Goal: Task Accomplishment & Management: Manage account settings

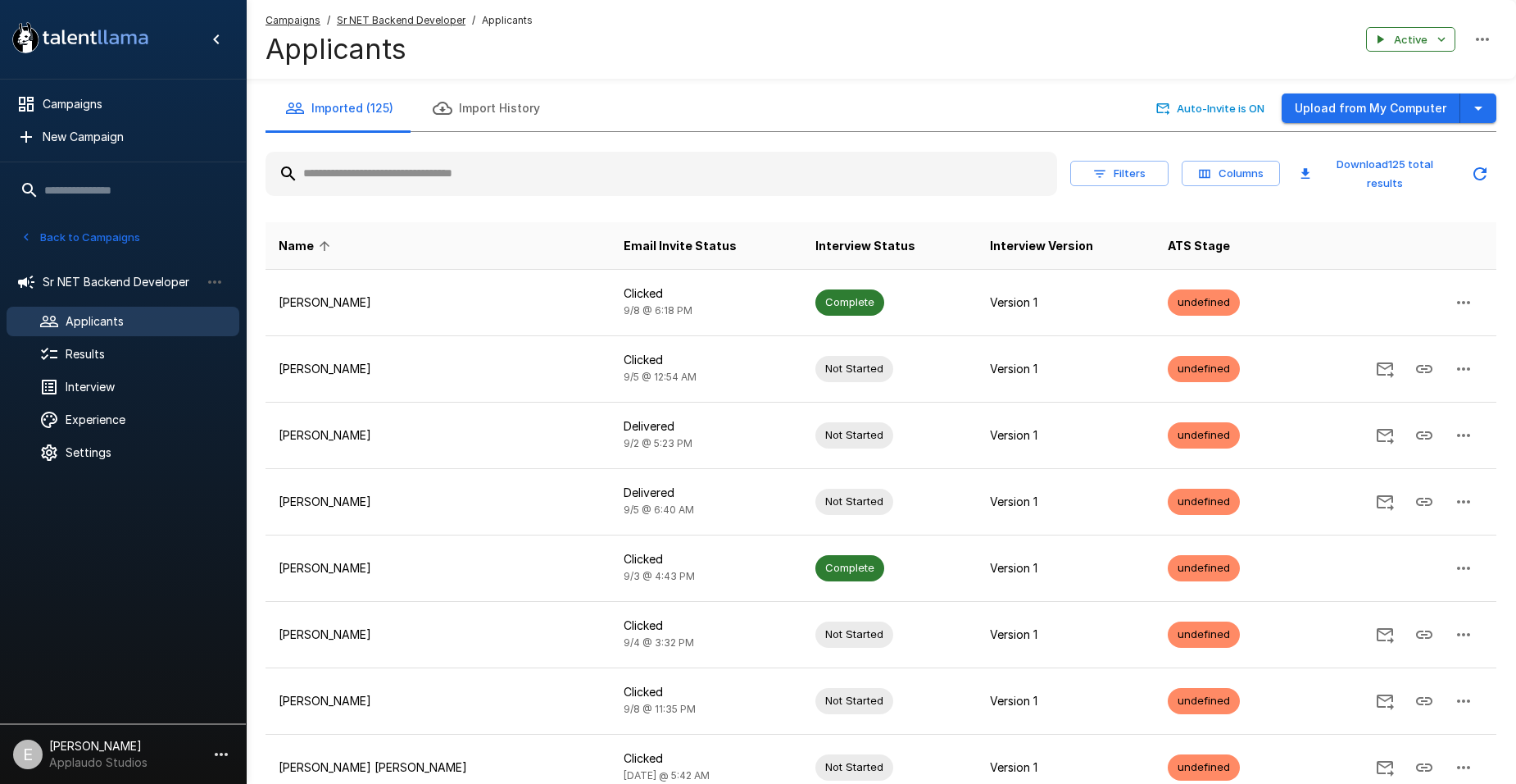
click at [165, 325] on span "Applicants" at bounding box center [146, 321] width 160 height 16
click at [165, 323] on span "Applicants" at bounding box center [146, 321] width 160 height 16
click at [146, 327] on span "Applicants" at bounding box center [146, 321] width 160 height 16
click at [81, 286] on span "Sr NET Backend Developer" at bounding box center [121, 282] width 158 height 16
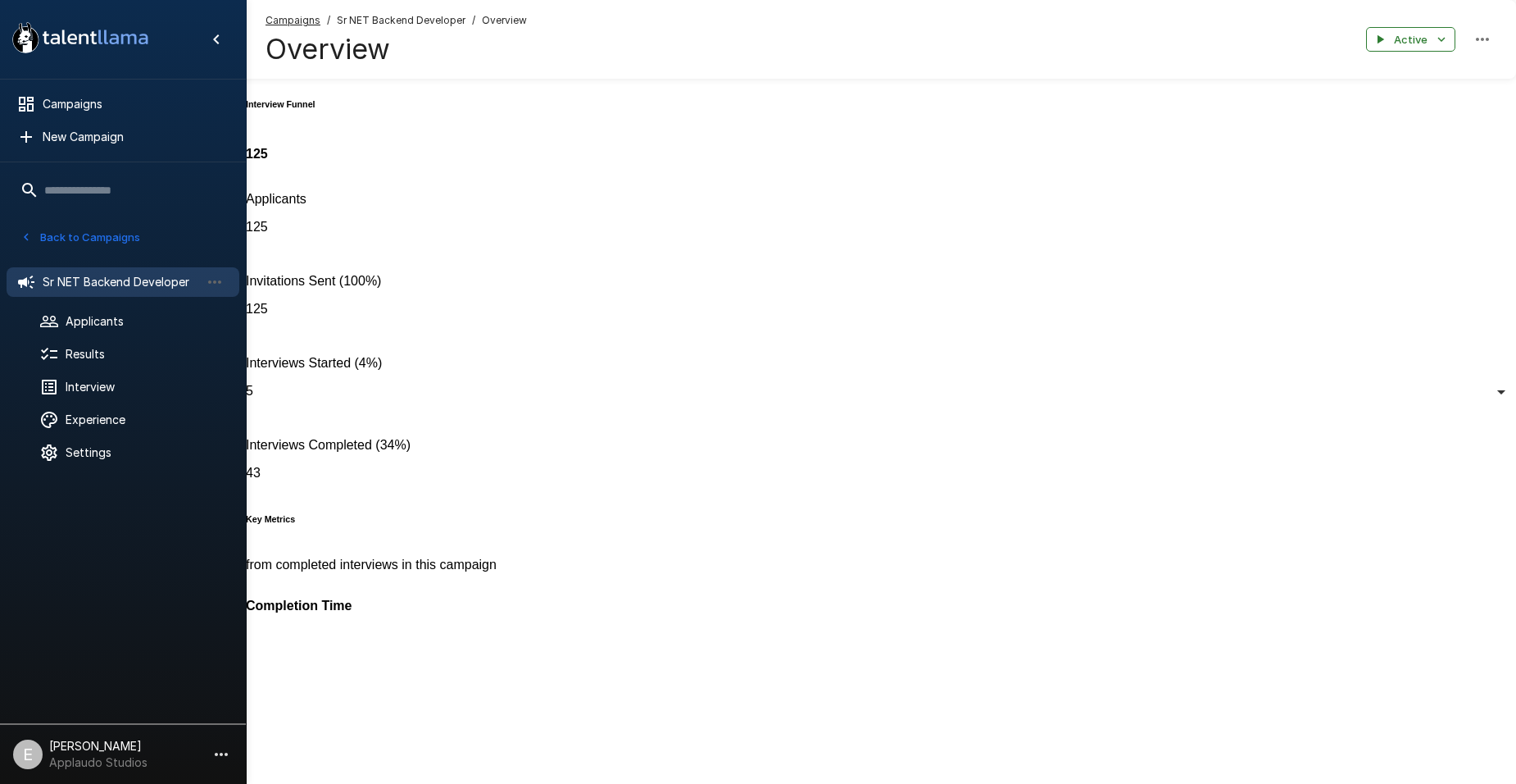
click at [23, 285] on icon at bounding box center [26, 282] width 20 height 20
click at [129, 319] on span "Applicants" at bounding box center [146, 321] width 160 height 16
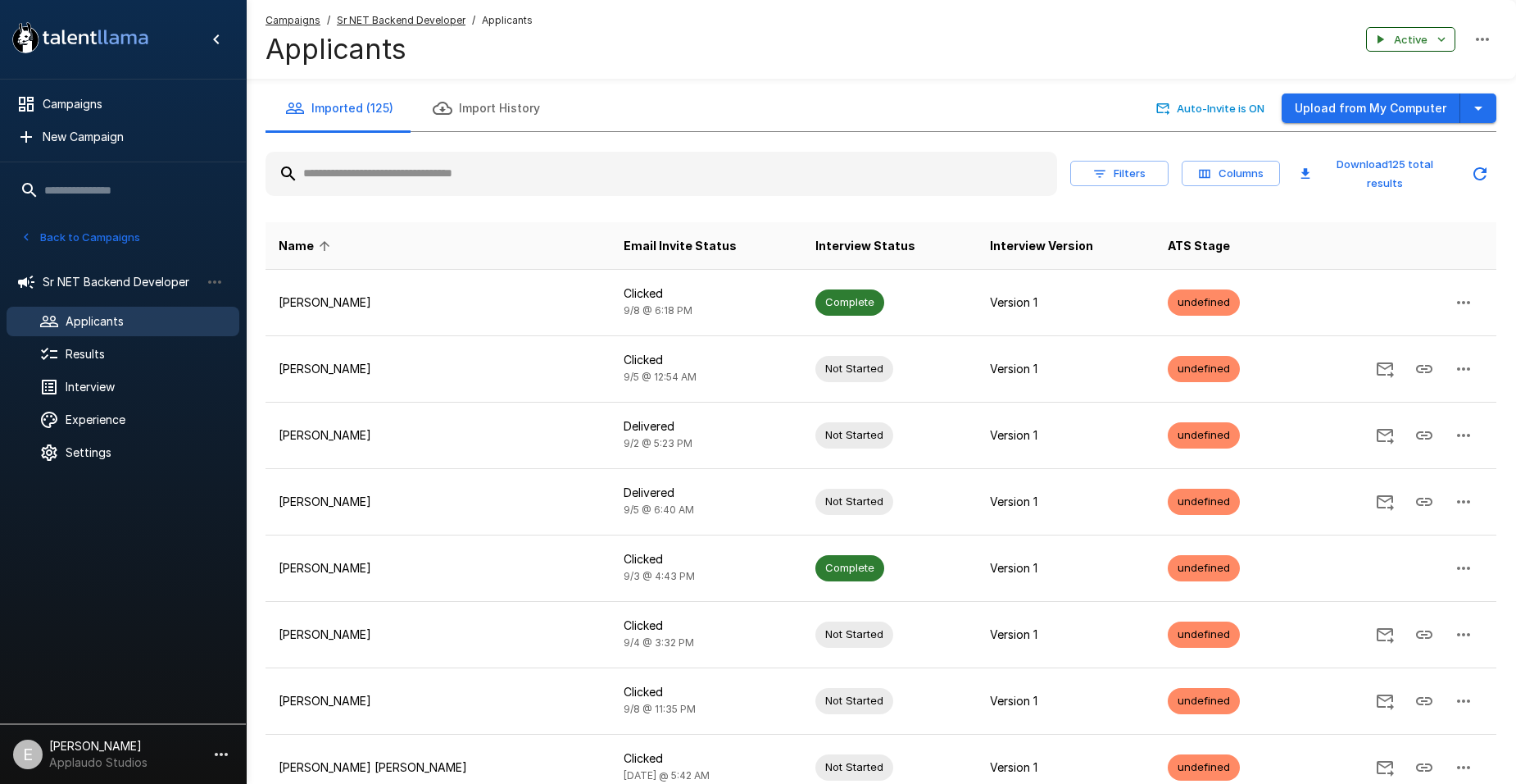
click at [1449, 31] on button "Active" at bounding box center [1410, 39] width 89 height 25
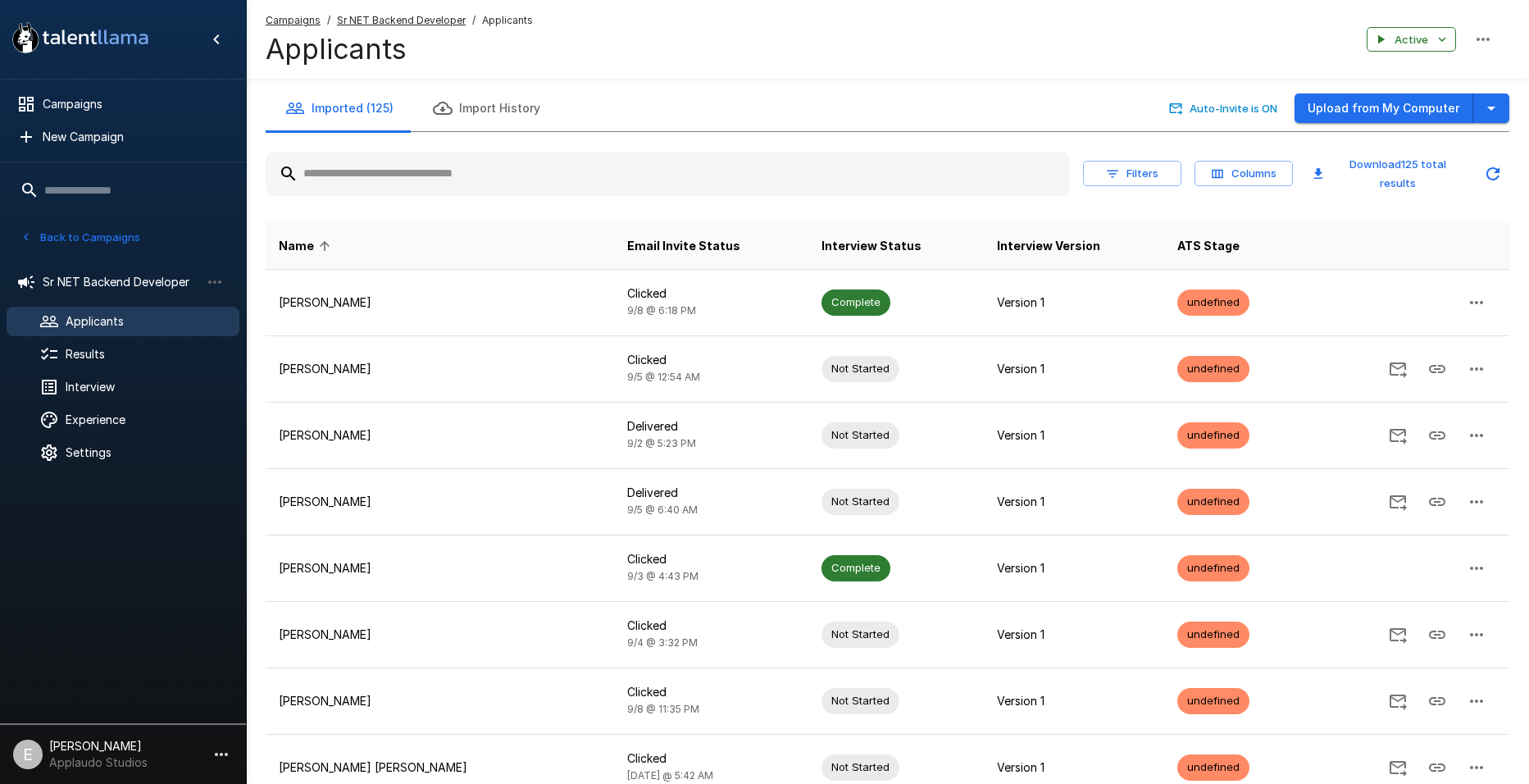
click at [1451, 783] on div at bounding box center [764, 784] width 1529 height 0
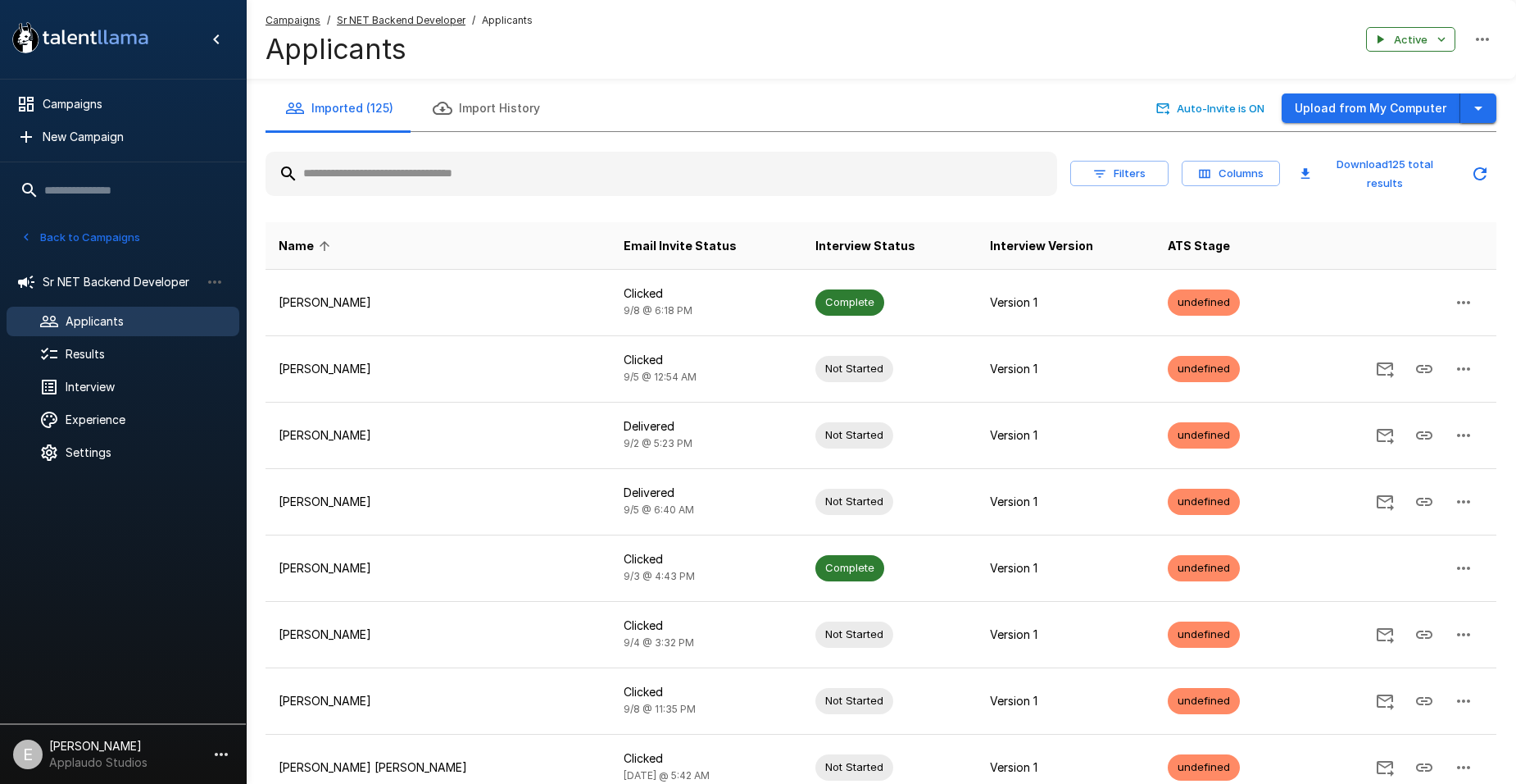
click at [1479, 113] on icon "button" at bounding box center [1479, 108] width 20 height 20
click at [160, 315] on span "Applicants" at bounding box center [146, 321] width 160 height 16
click at [449, 179] on input "text" at bounding box center [662, 174] width 792 height 29
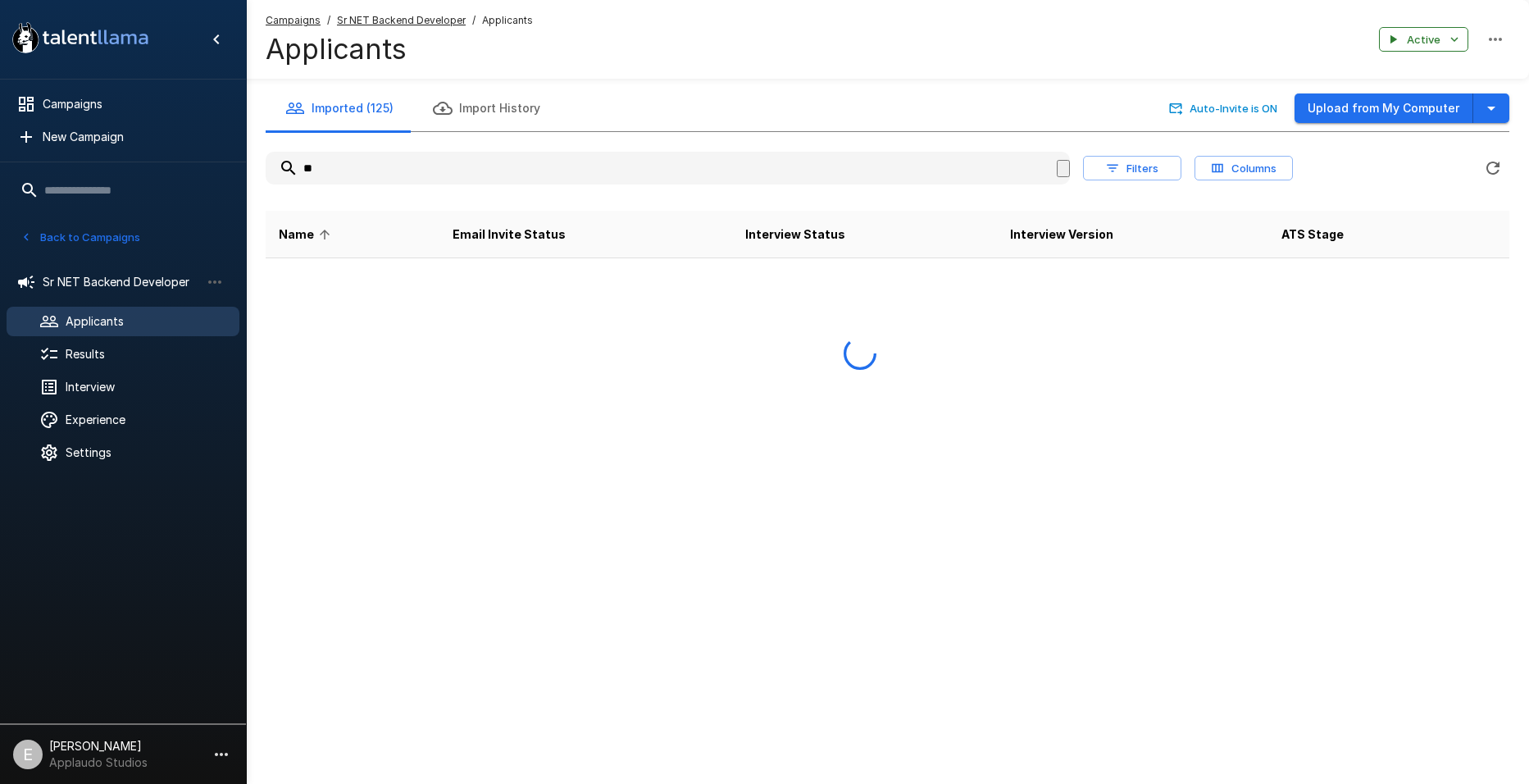
type input "*"
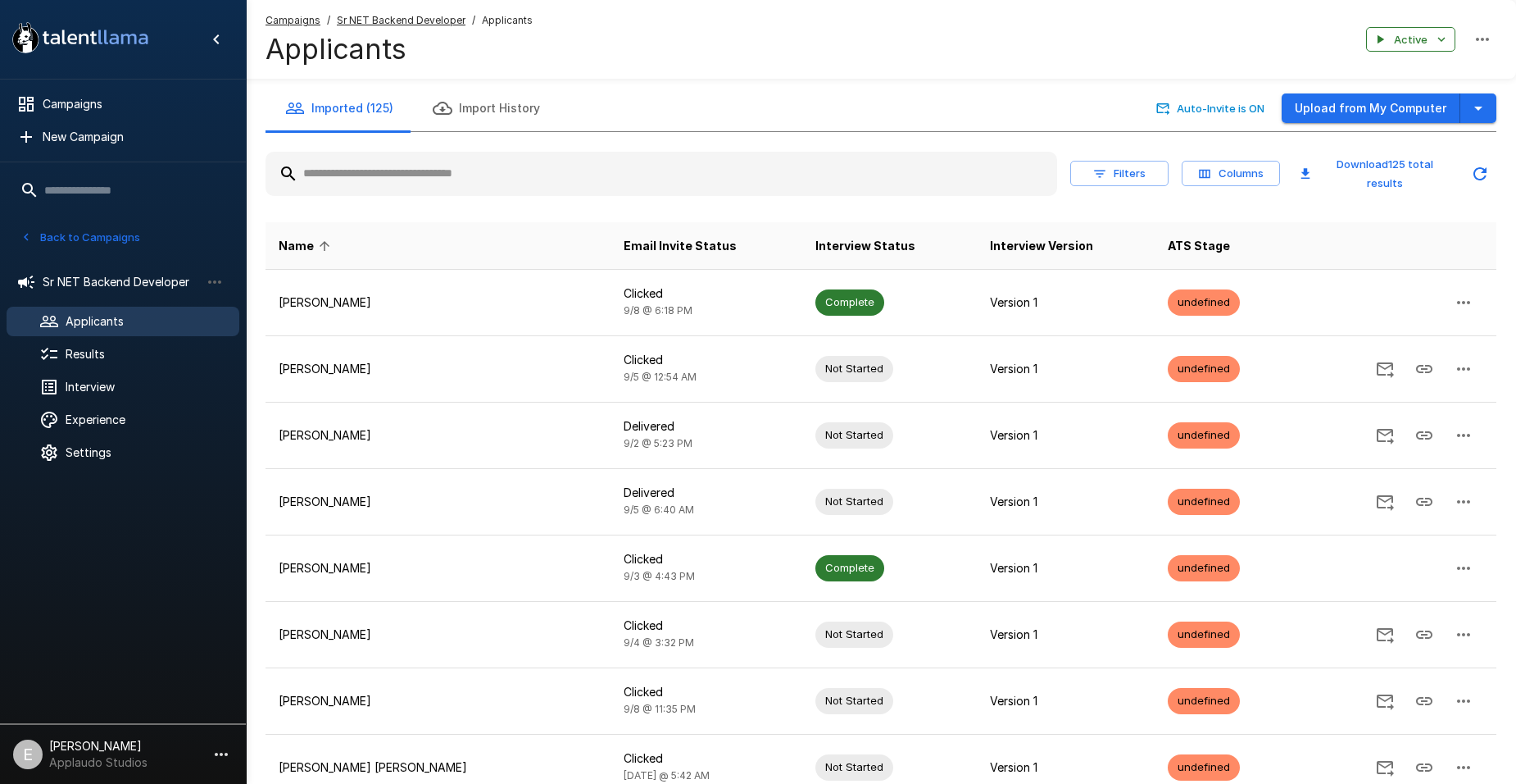
click at [571, 164] on input "text" at bounding box center [662, 174] width 792 height 29
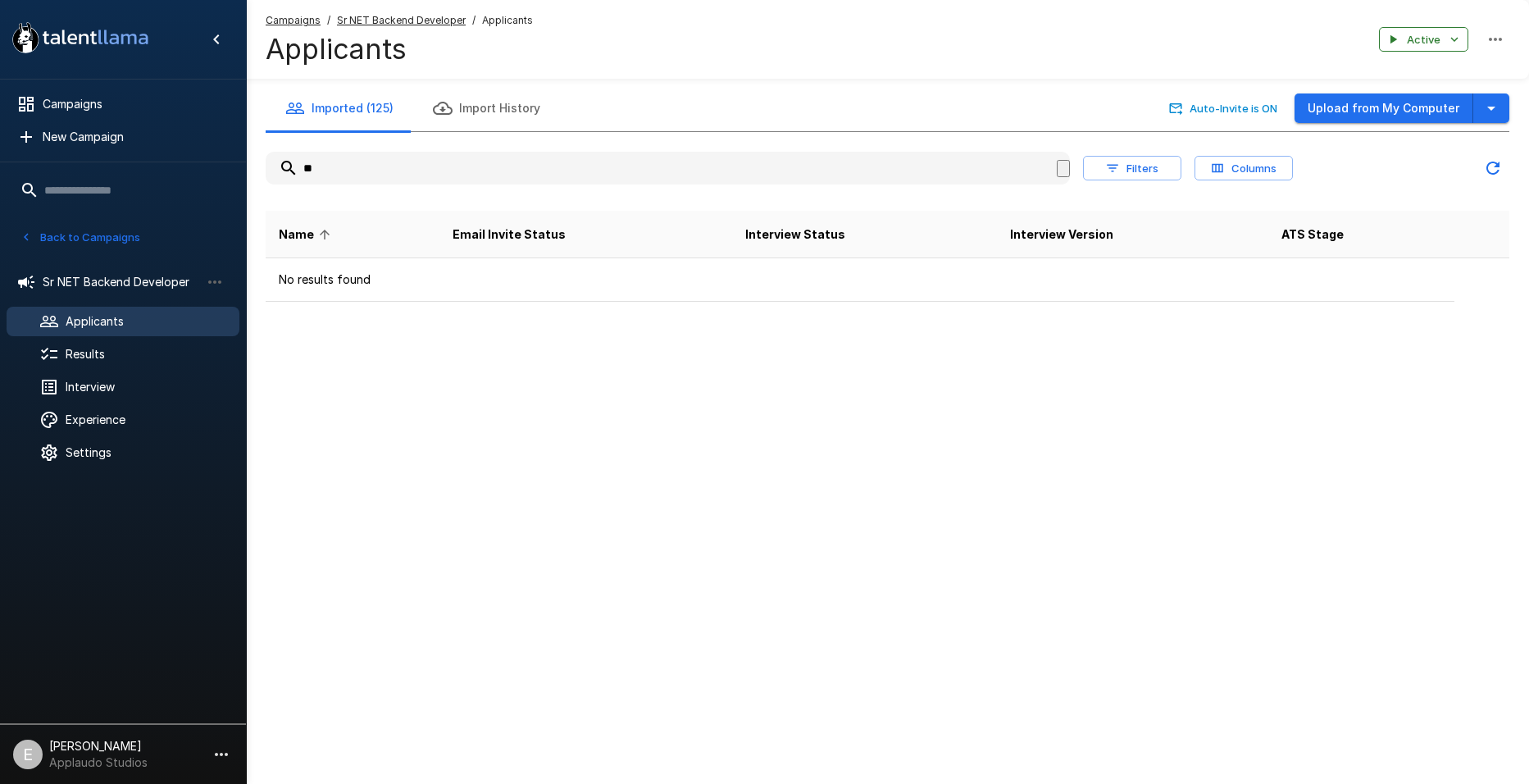
type input "*"
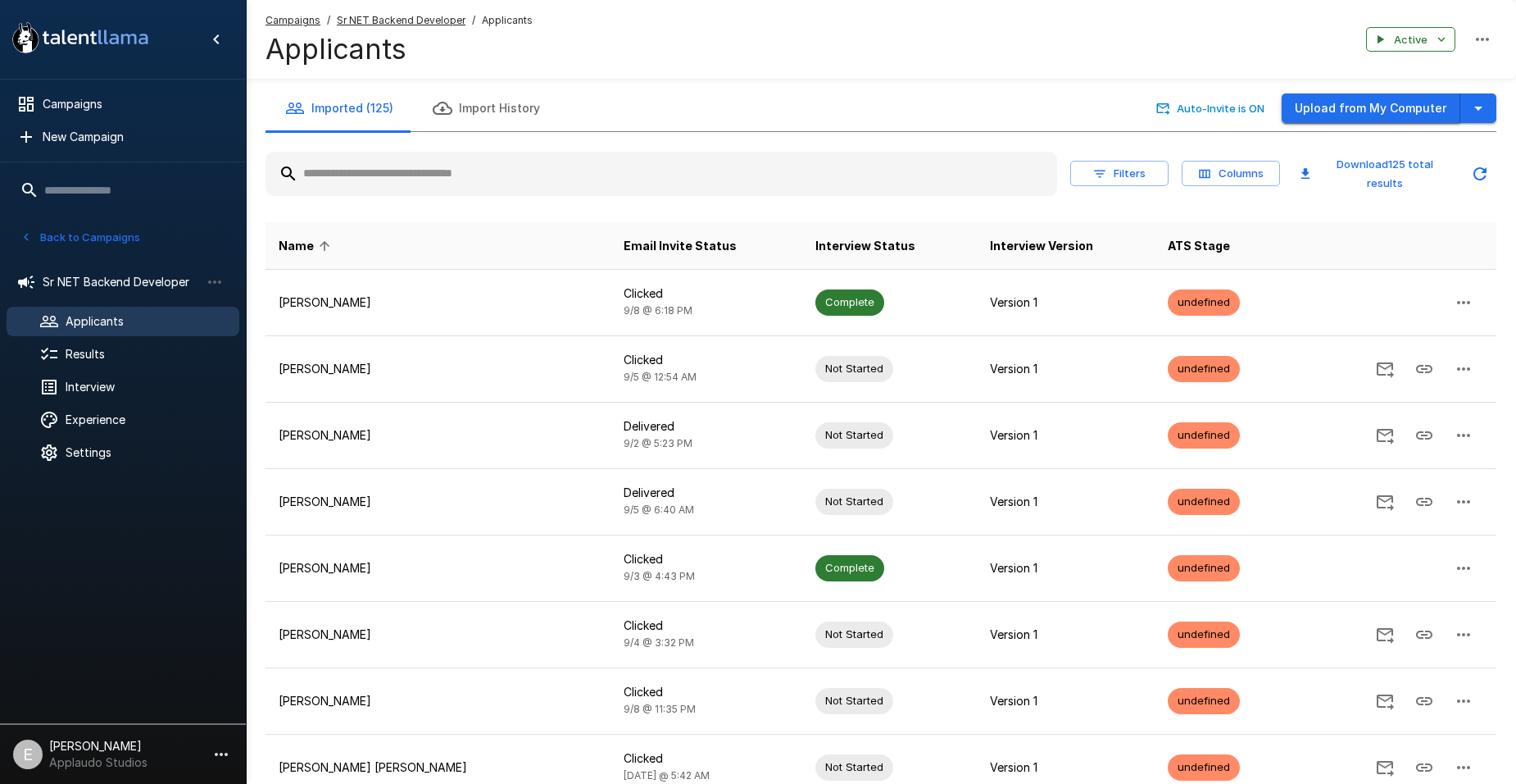
click at [1337, 111] on button "Upload from My Computer" at bounding box center [1371, 108] width 178 height 30
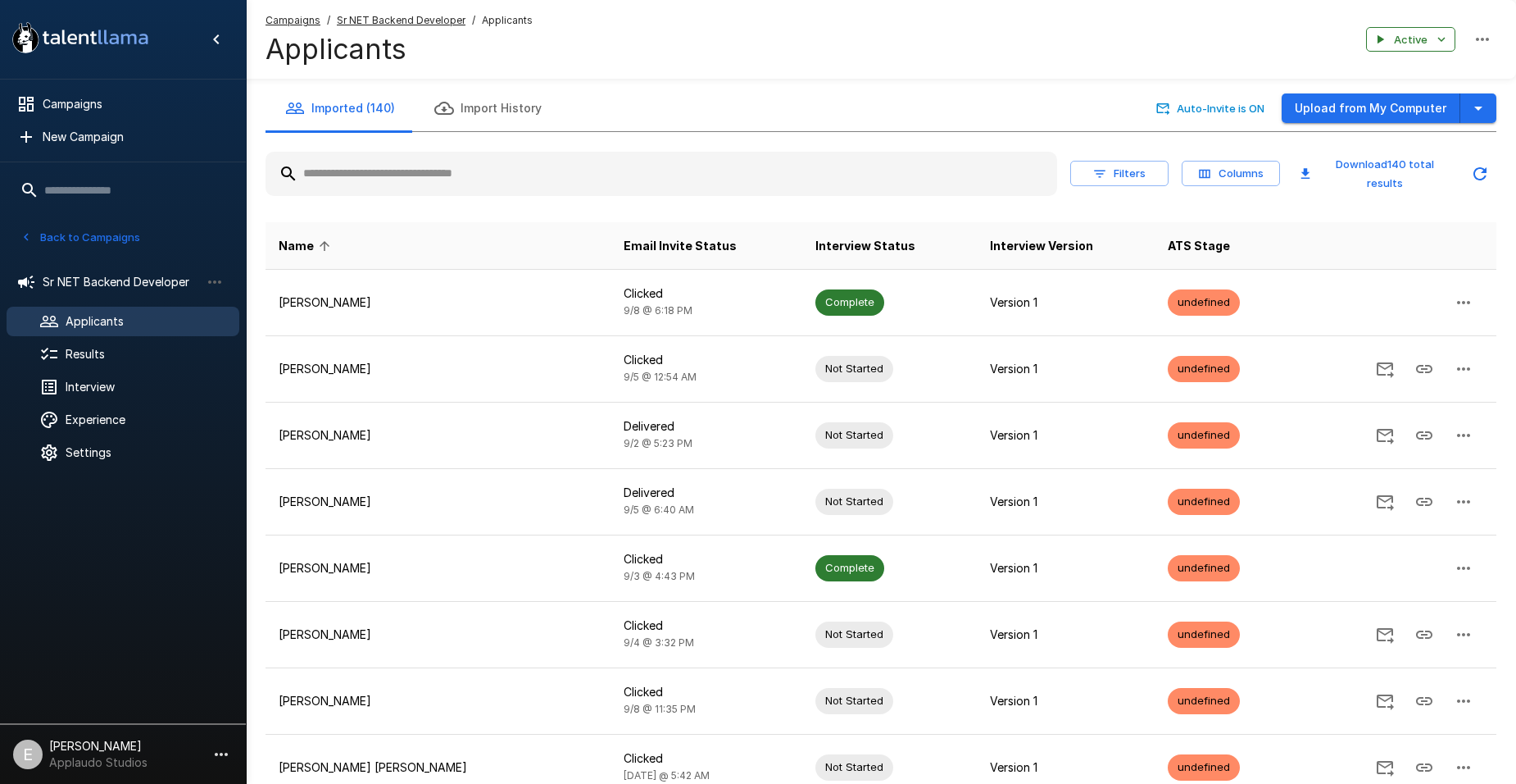
drag, startPoint x: 112, startPoint y: 323, endPoint x: 104, endPoint y: 328, distance: 9.4
click at [104, 327] on span "Applicants" at bounding box center [146, 321] width 160 height 16
click at [104, 328] on span "Applicants" at bounding box center [146, 321] width 160 height 16
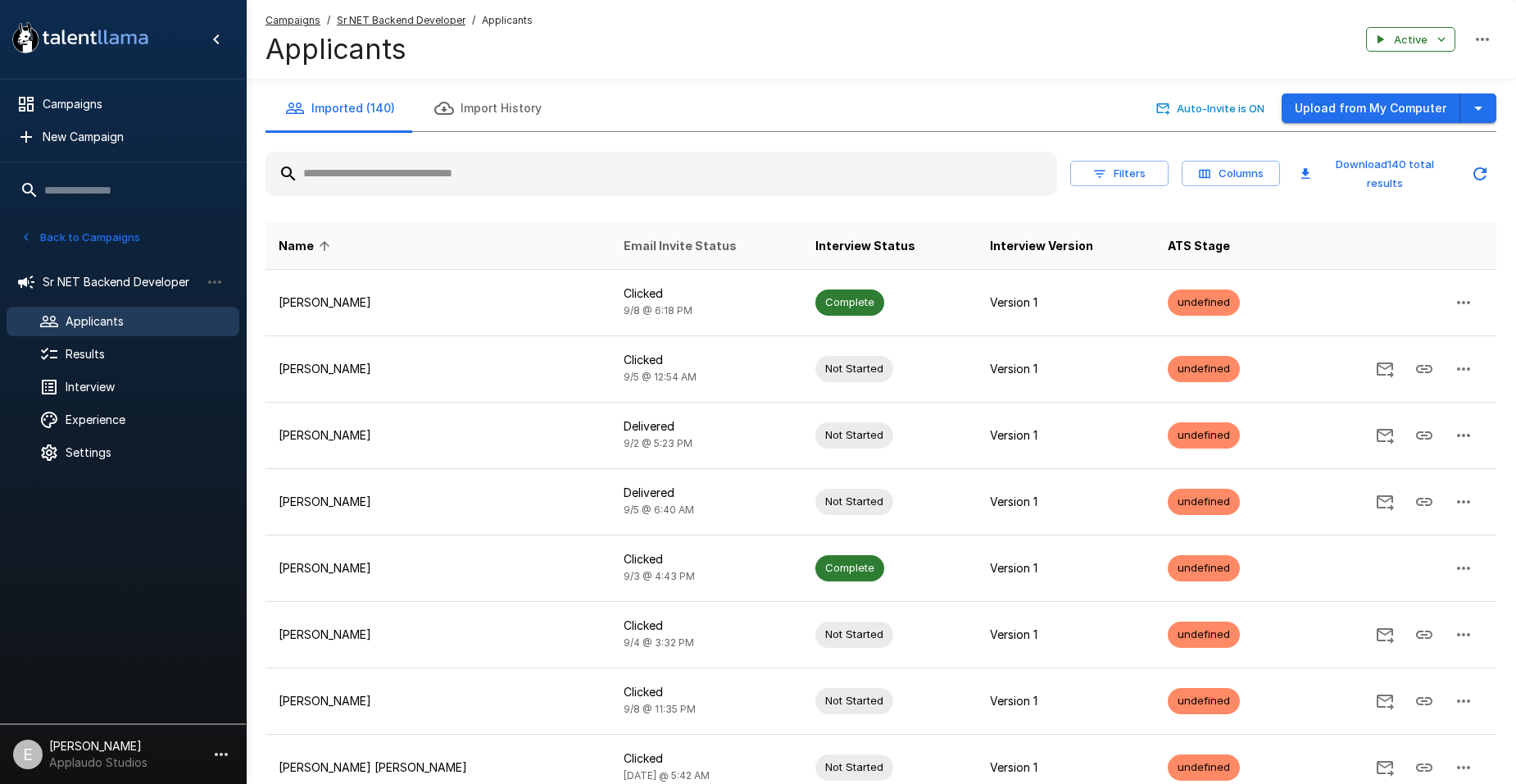
click at [624, 244] on span "Email Invite Status" at bounding box center [680, 246] width 113 height 20
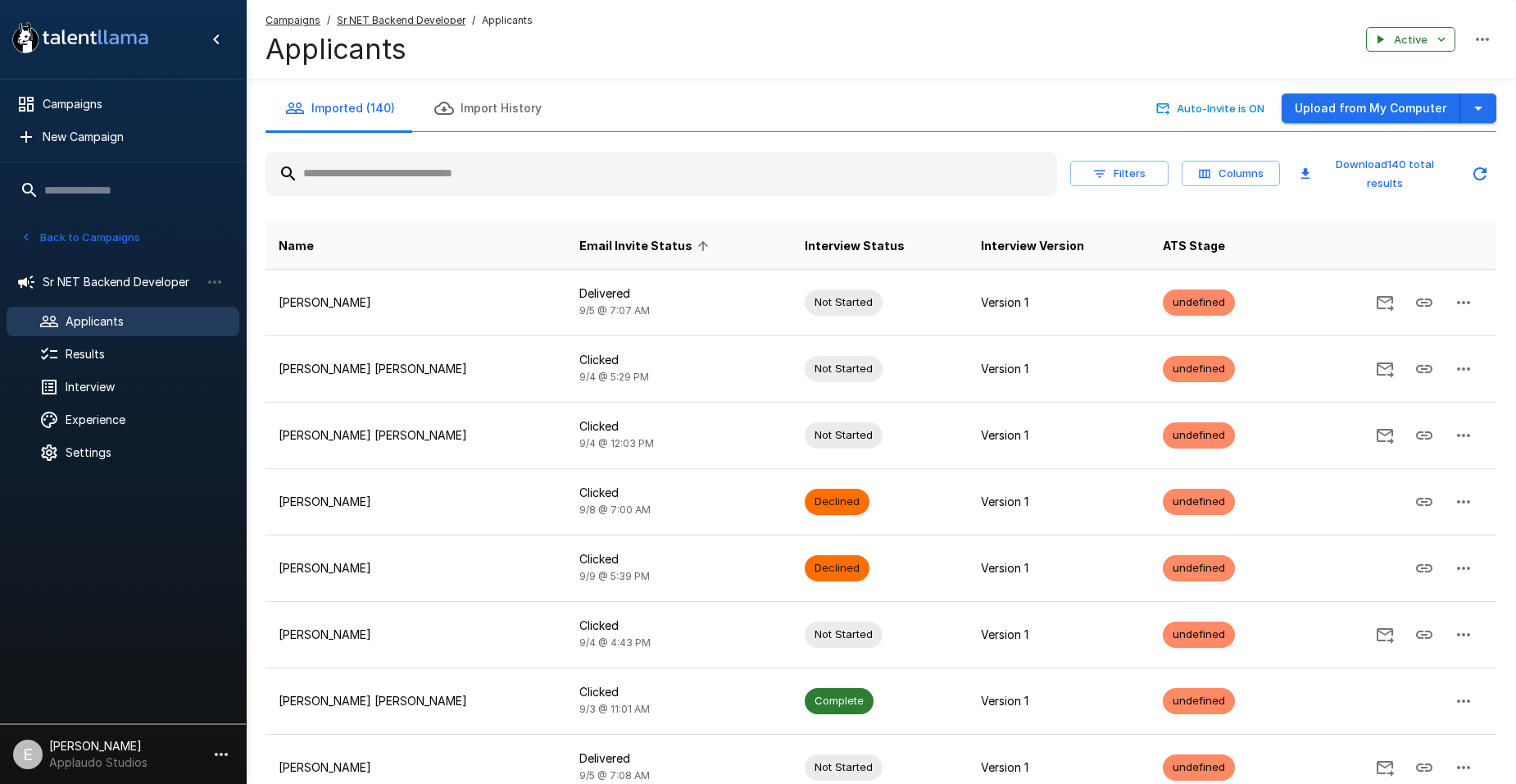
click at [602, 244] on span "Email Invite Status" at bounding box center [646, 246] width 134 height 20
click at [635, 241] on span "Email Invite Status" at bounding box center [646, 246] width 134 height 20
click at [628, 249] on span "Email Invite Status" at bounding box center [646, 246] width 134 height 20
click at [636, 236] on span "Email Invite Status" at bounding box center [646, 246] width 134 height 20
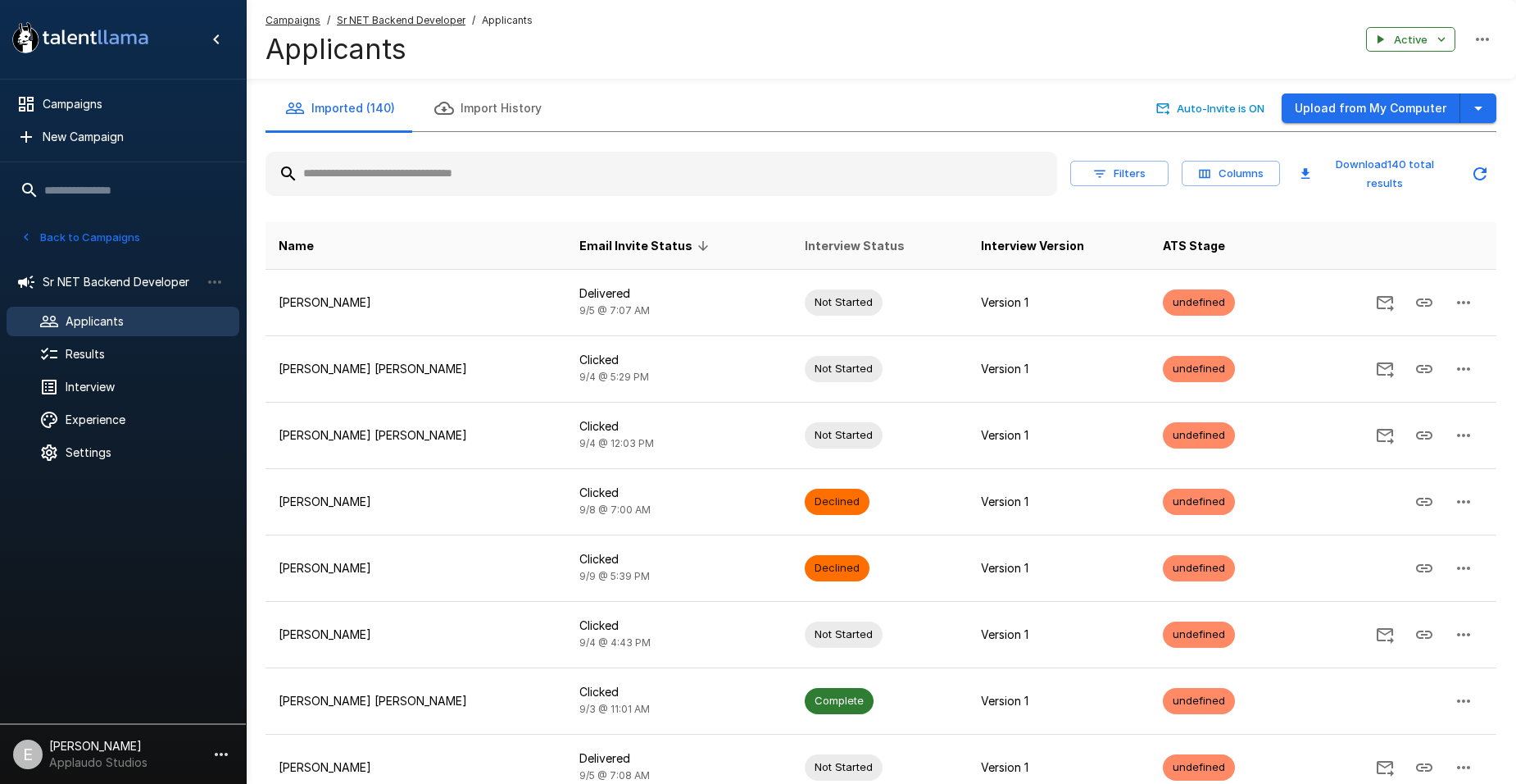
click at [824, 248] on span "Interview Status" at bounding box center [854, 246] width 100 height 20
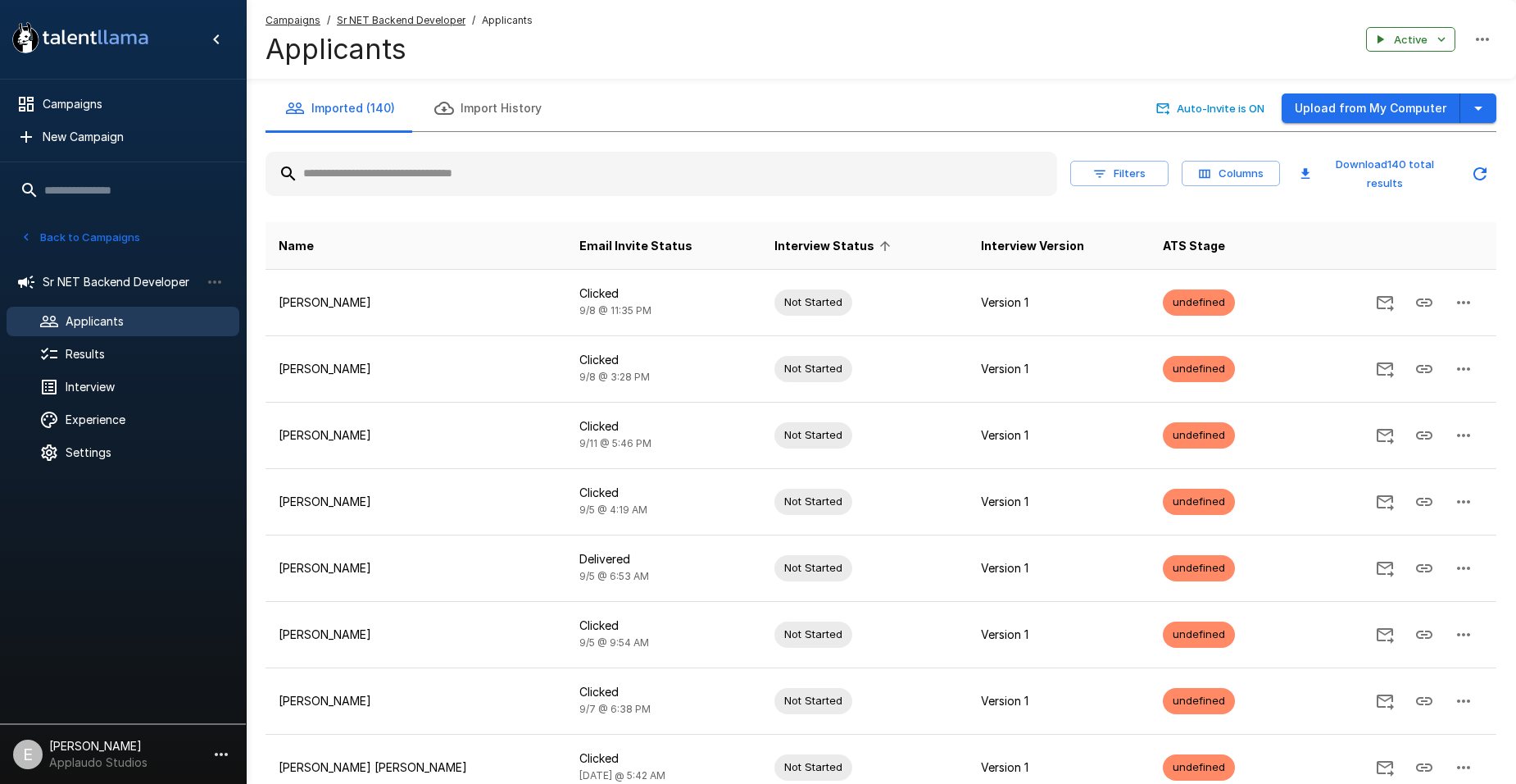
click at [817, 248] on span "Interview Status" at bounding box center [835, 246] width 121 height 20
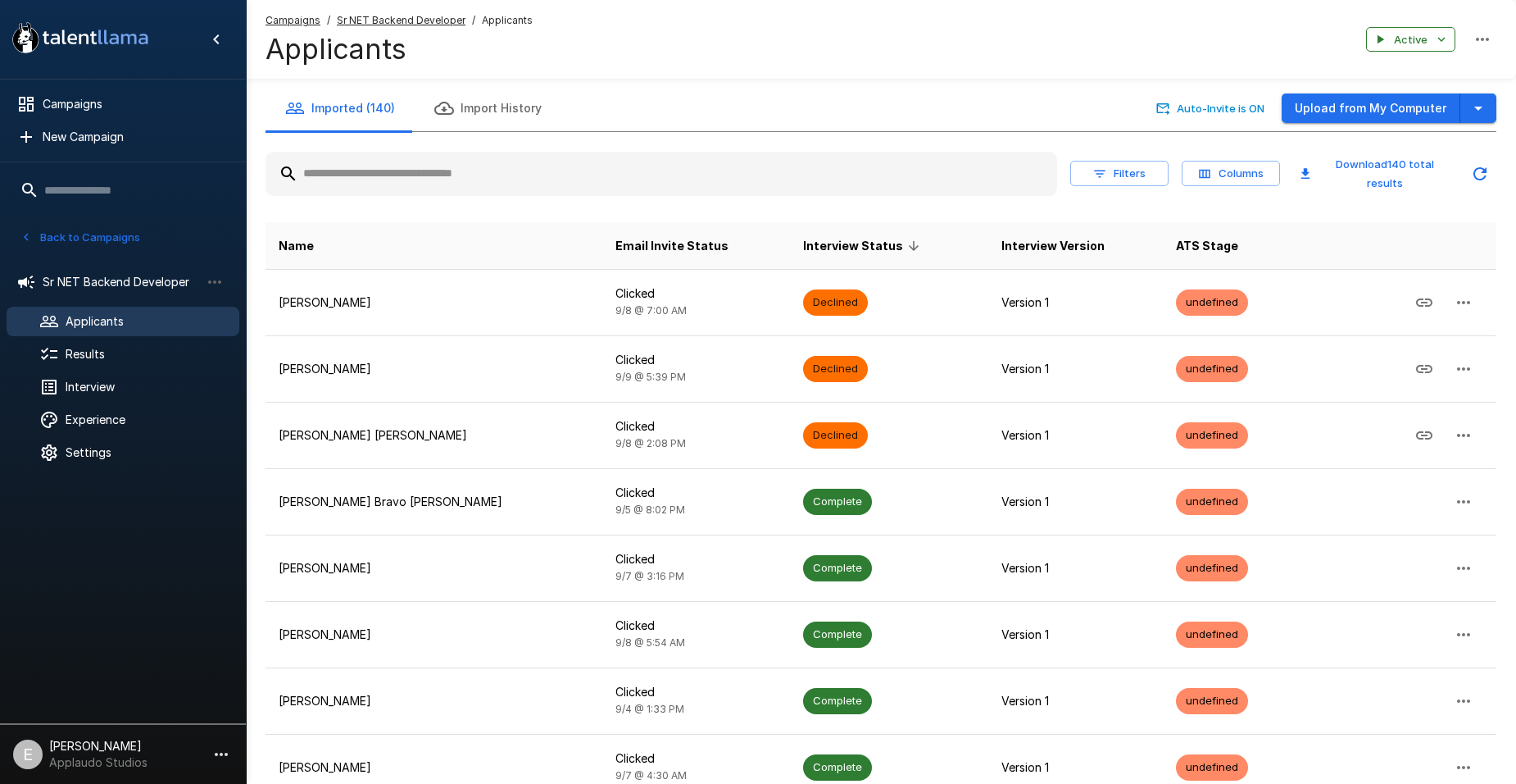
click at [810, 247] on span "Interview Status" at bounding box center [864, 246] width 121 height 20
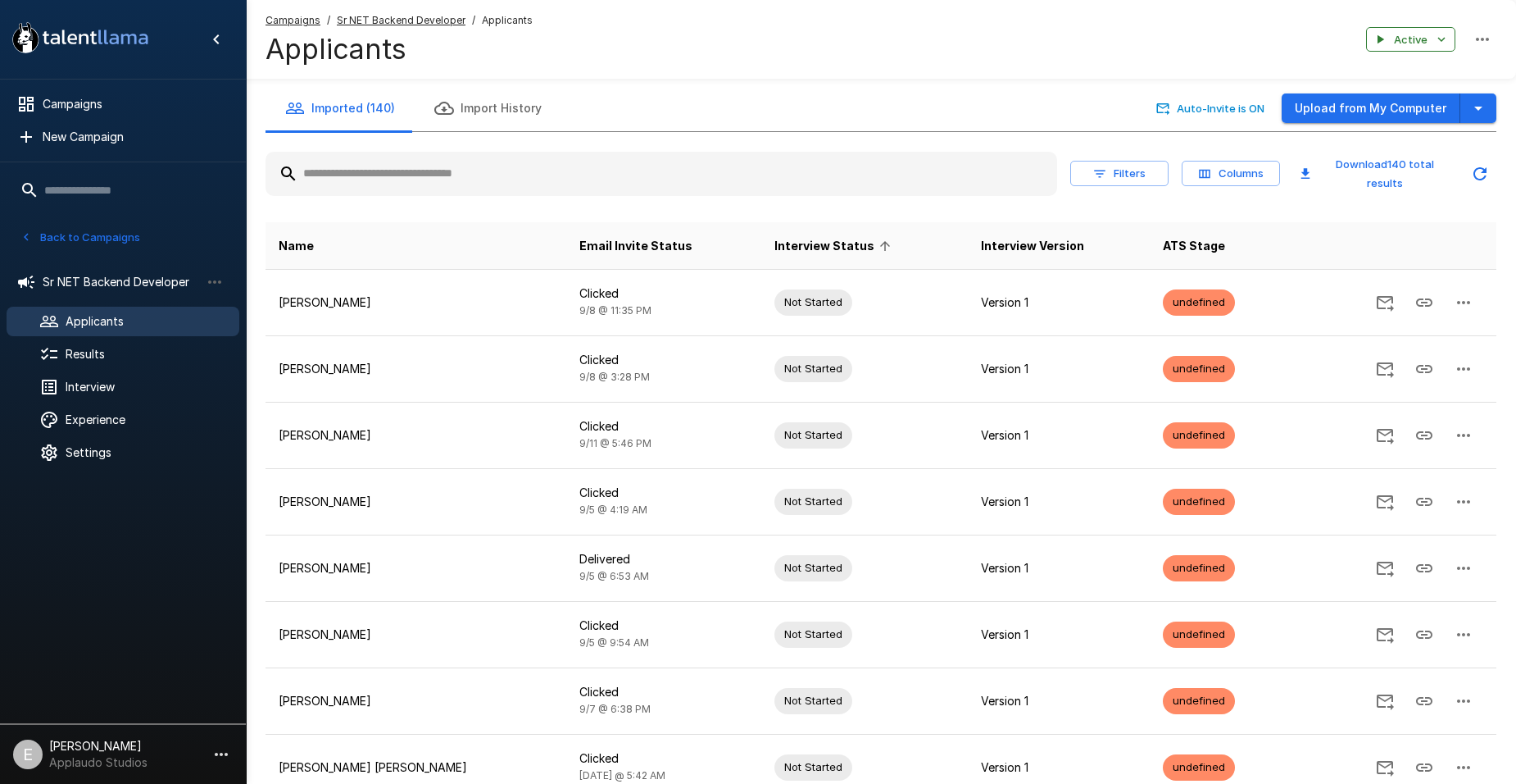
click at [885, 246] on icon at bounding box center [884, 245] width 15 height 15
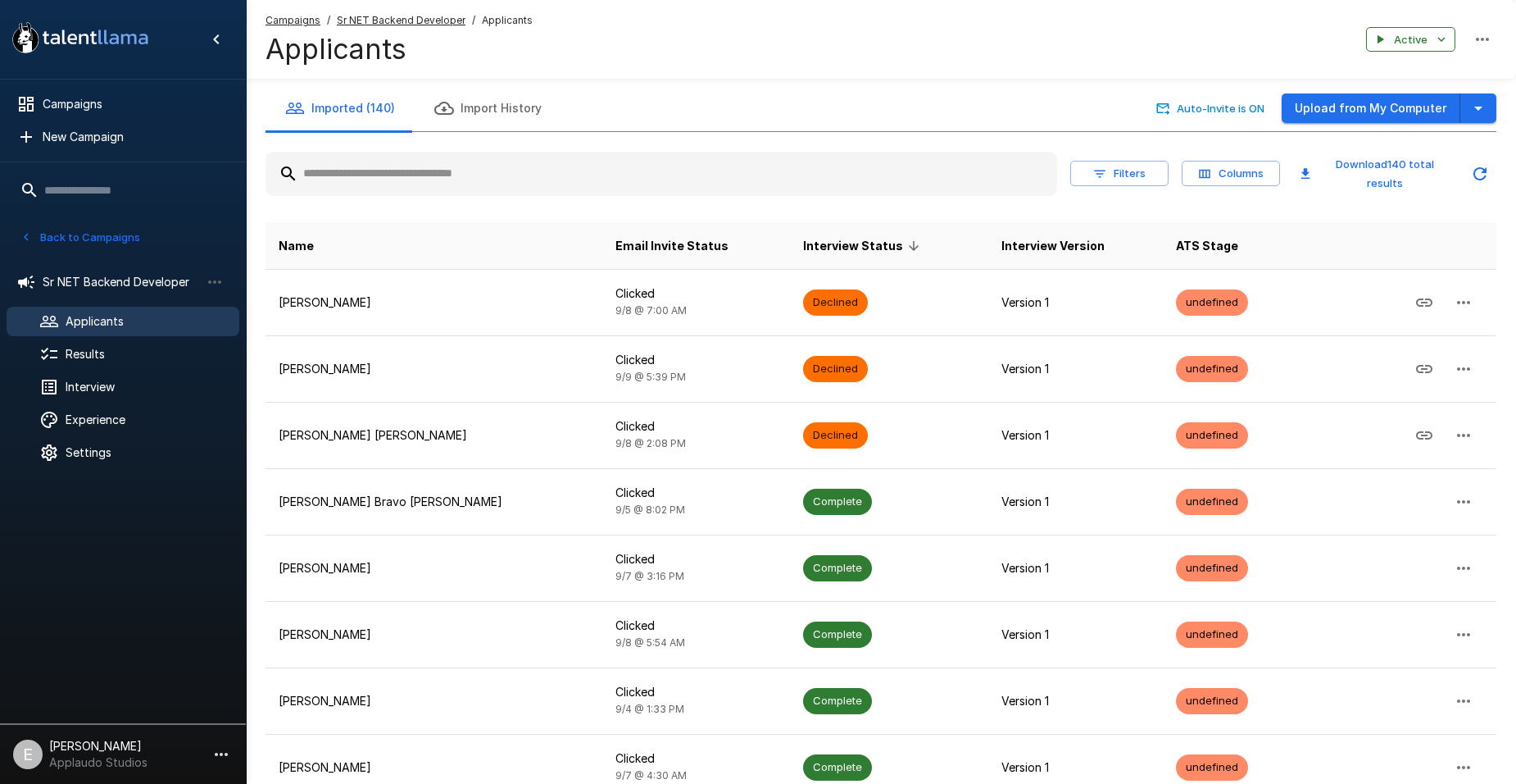
click at [803, 251] on span "Interview Status" at bounding box center [864, 246] width 121 height 20
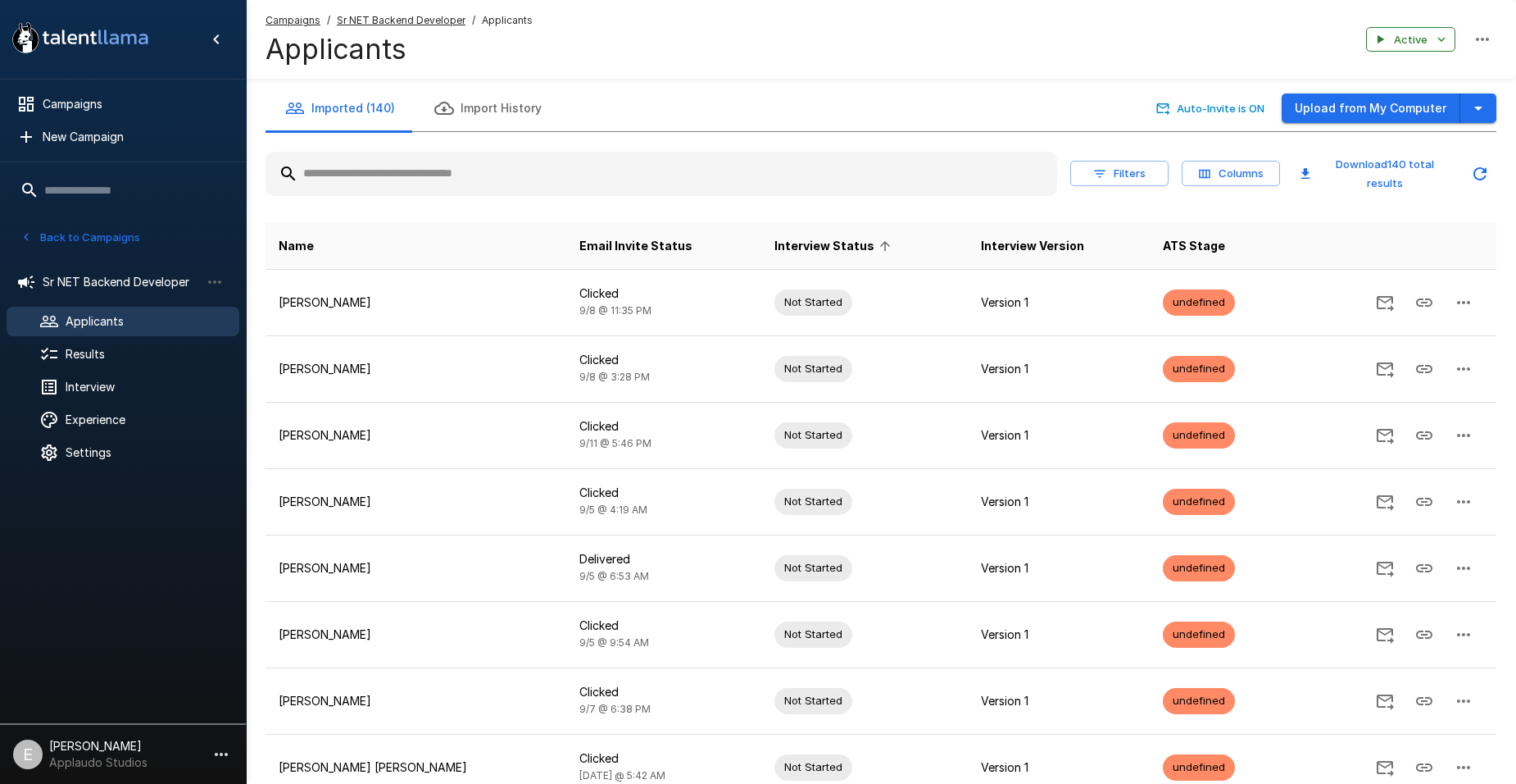
click at [1112, 175] on button "Filters" at bounding box center [1120, 172] width 99 height 25
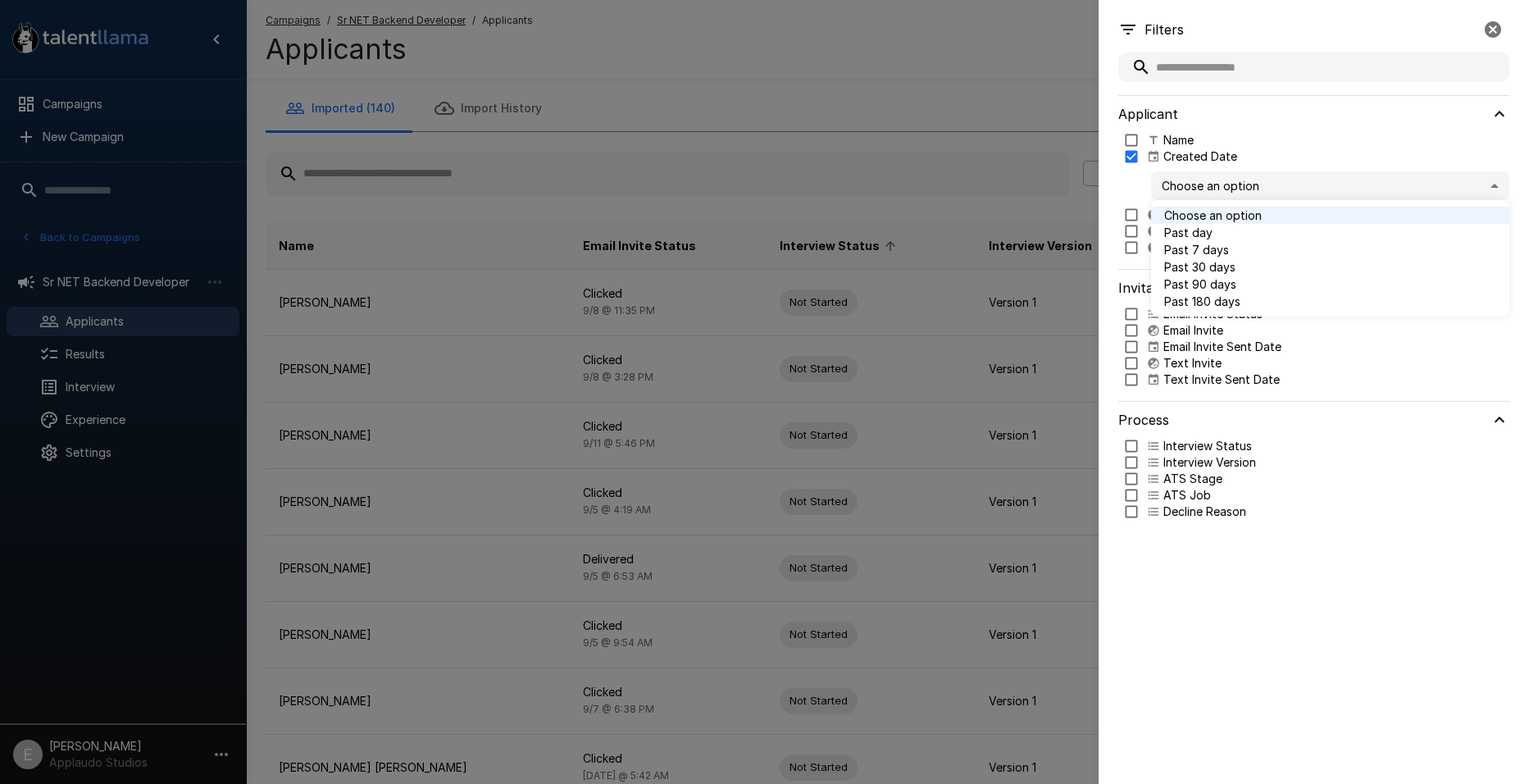
click at [1182, 181] on body ".st0{fill:#FFFFFF;} .st1{fill:#76a4ed;} Campaigns New Campaign Active 9 Data An…" at bounding box center [770, 392] width 1541 height 784
click at [1235, 229] on span "Past day" at bounding box center [1330, 232] width 332 height 17
type input "*"
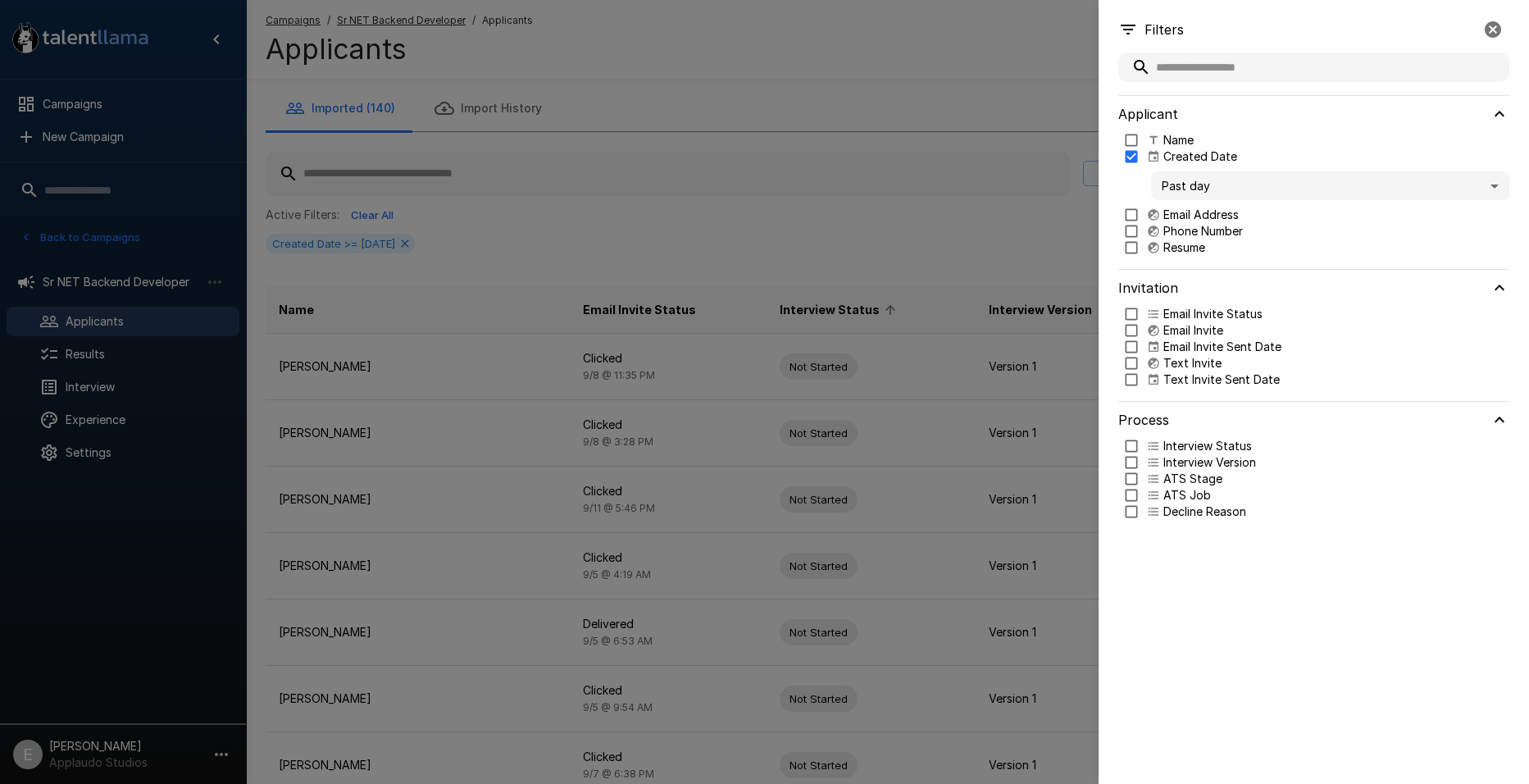
click at [1483, 25] on icon "button" at bounding box center [1493, 29] width 20 height 20
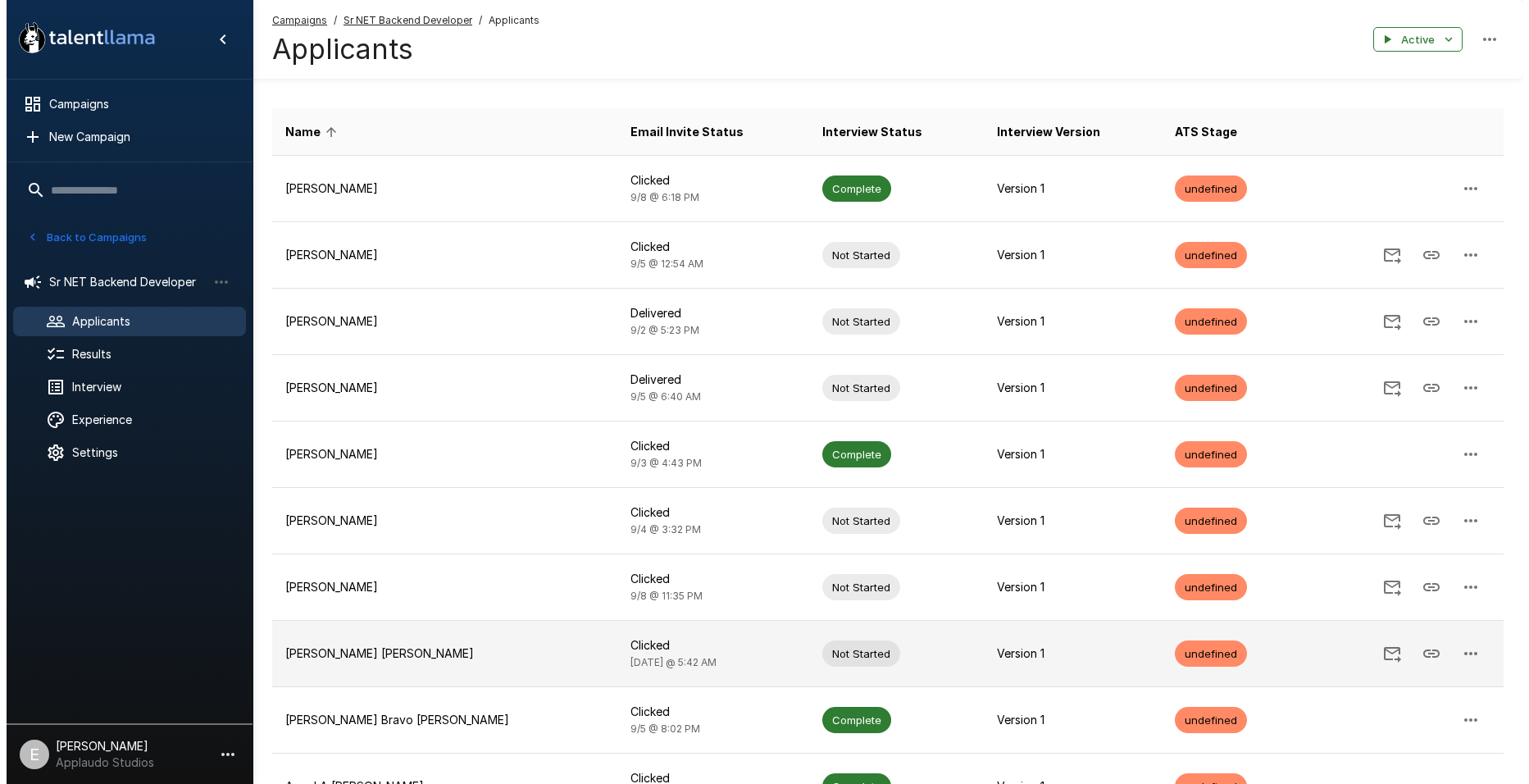
scroll to position [334, 0]
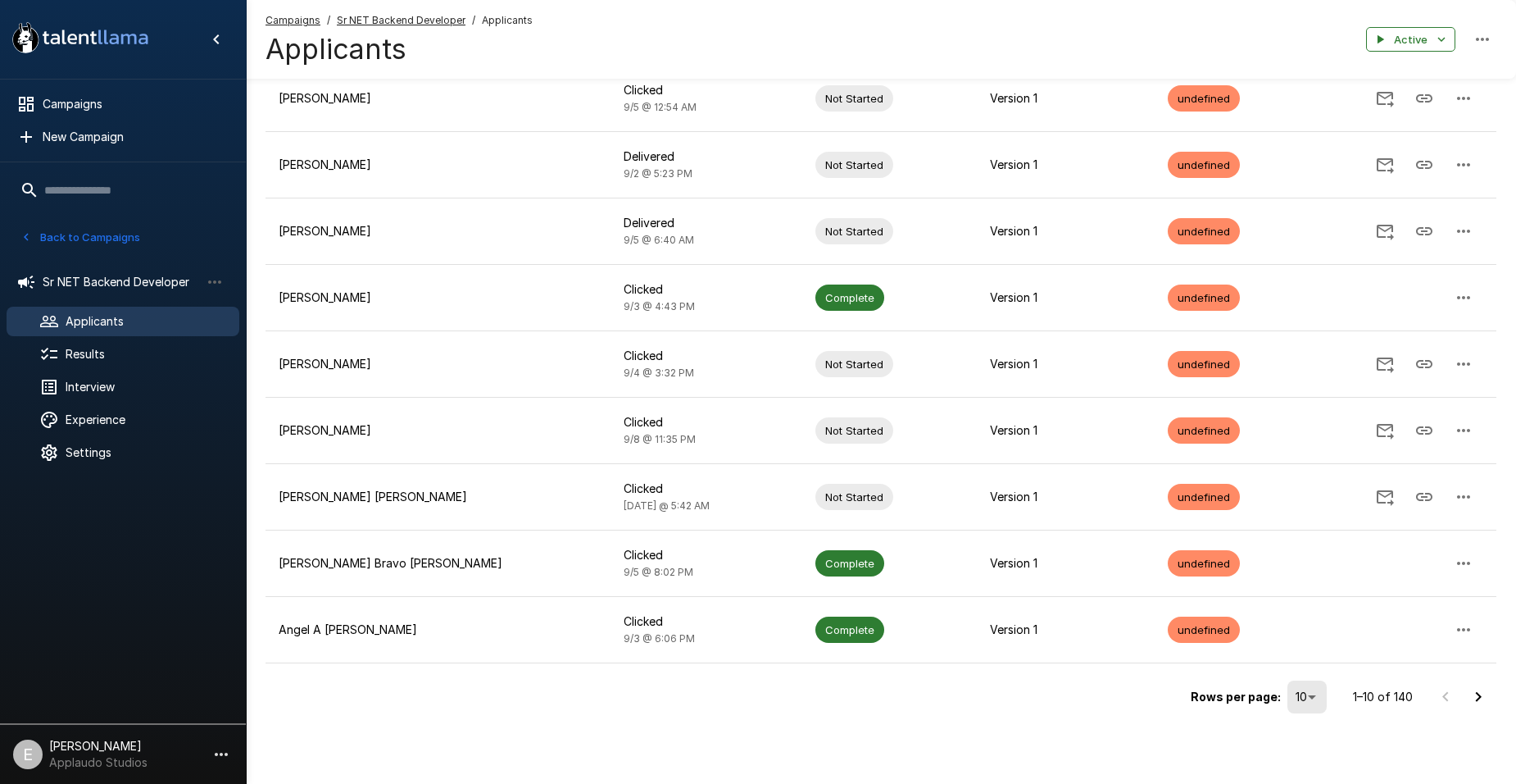
click at [1316, 450] on body ".st0{fill:#FFFFFF;} .st1{fill:#76a4ed;} Campaigns New Campaign Active 9 Data An…" at bounding box center [758, 57] width 1516 height 784
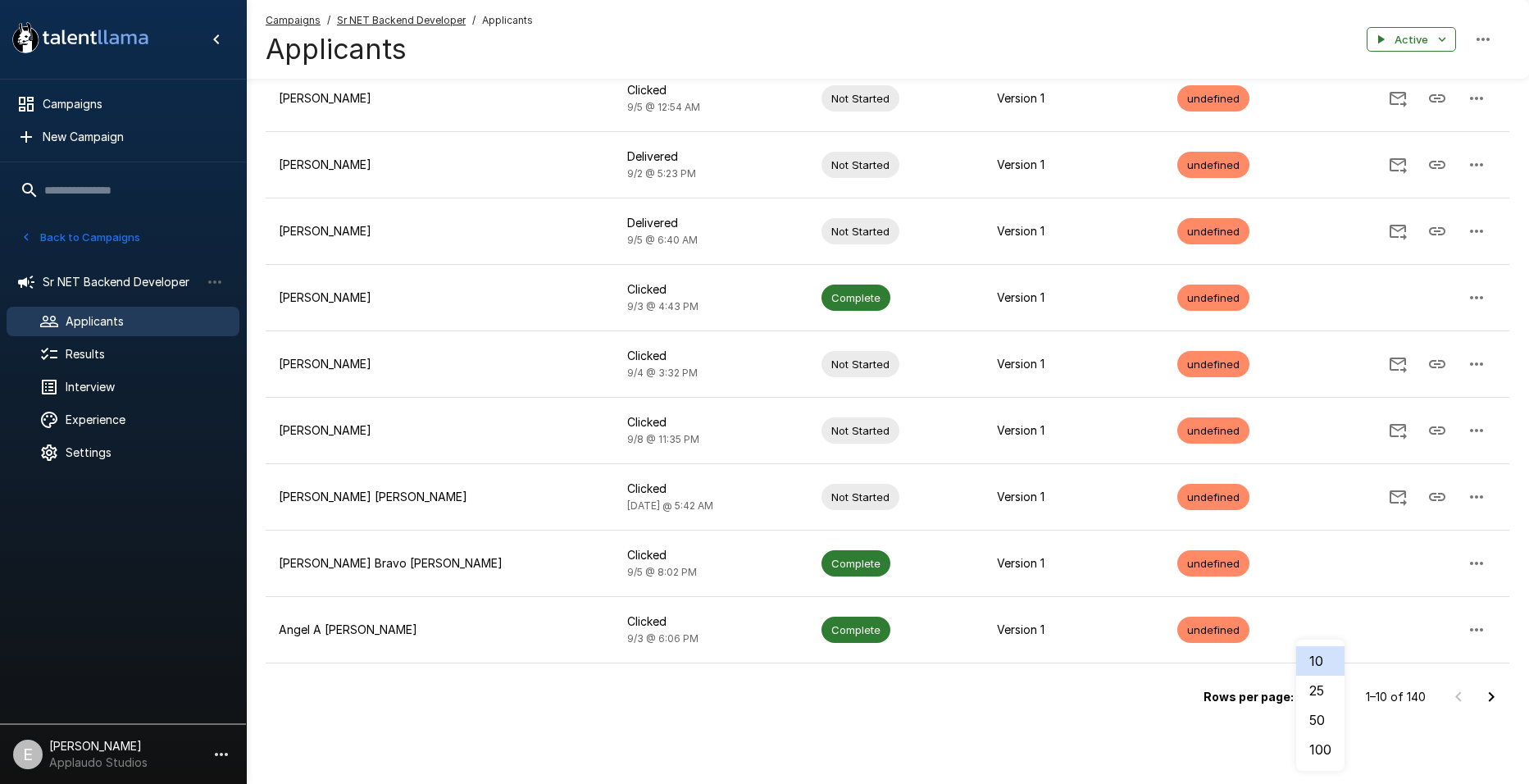
click at [1325, 748] on li "100" at bounding box center [1320, 749] width 49 height 29
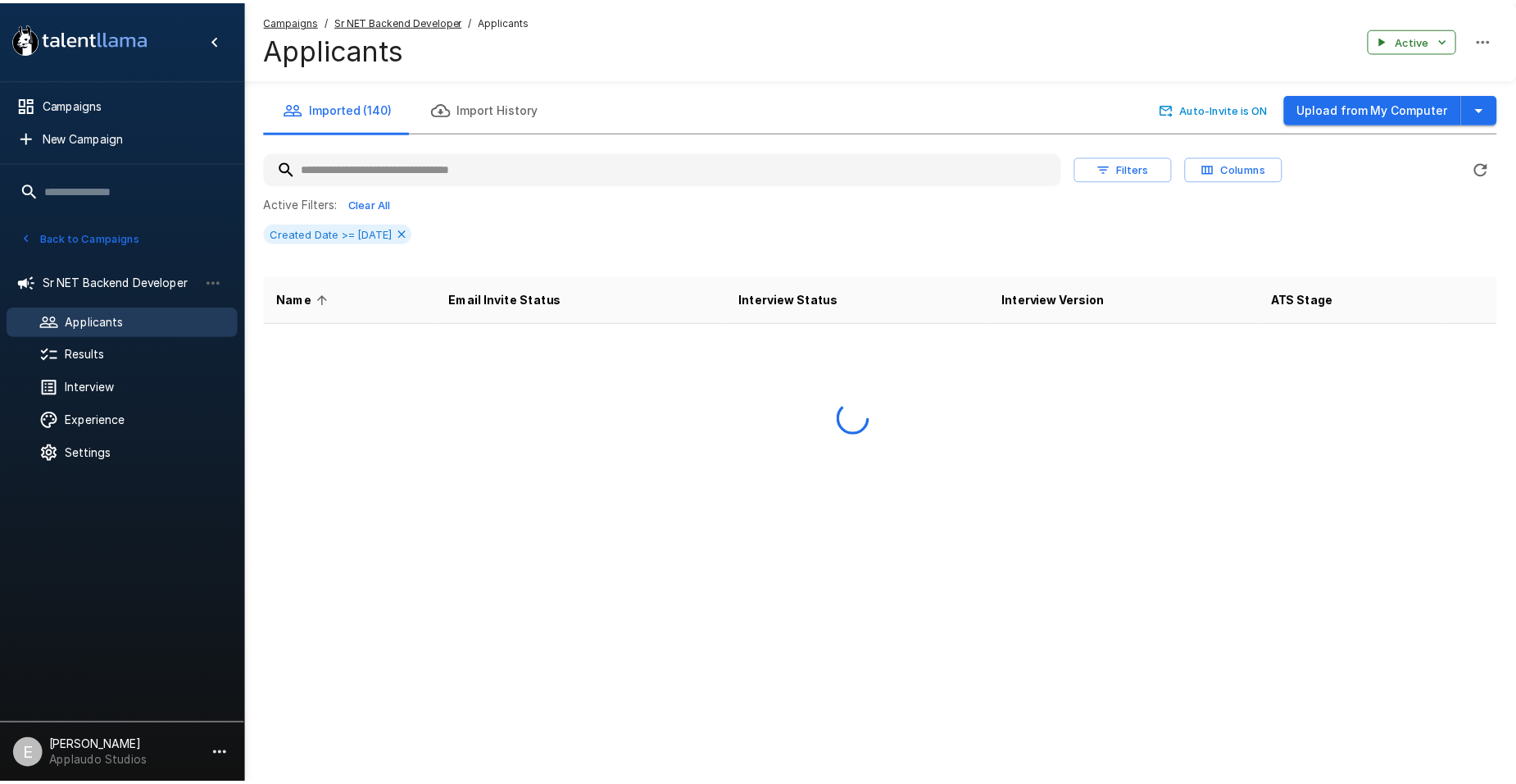
scroll to position [0, 0]
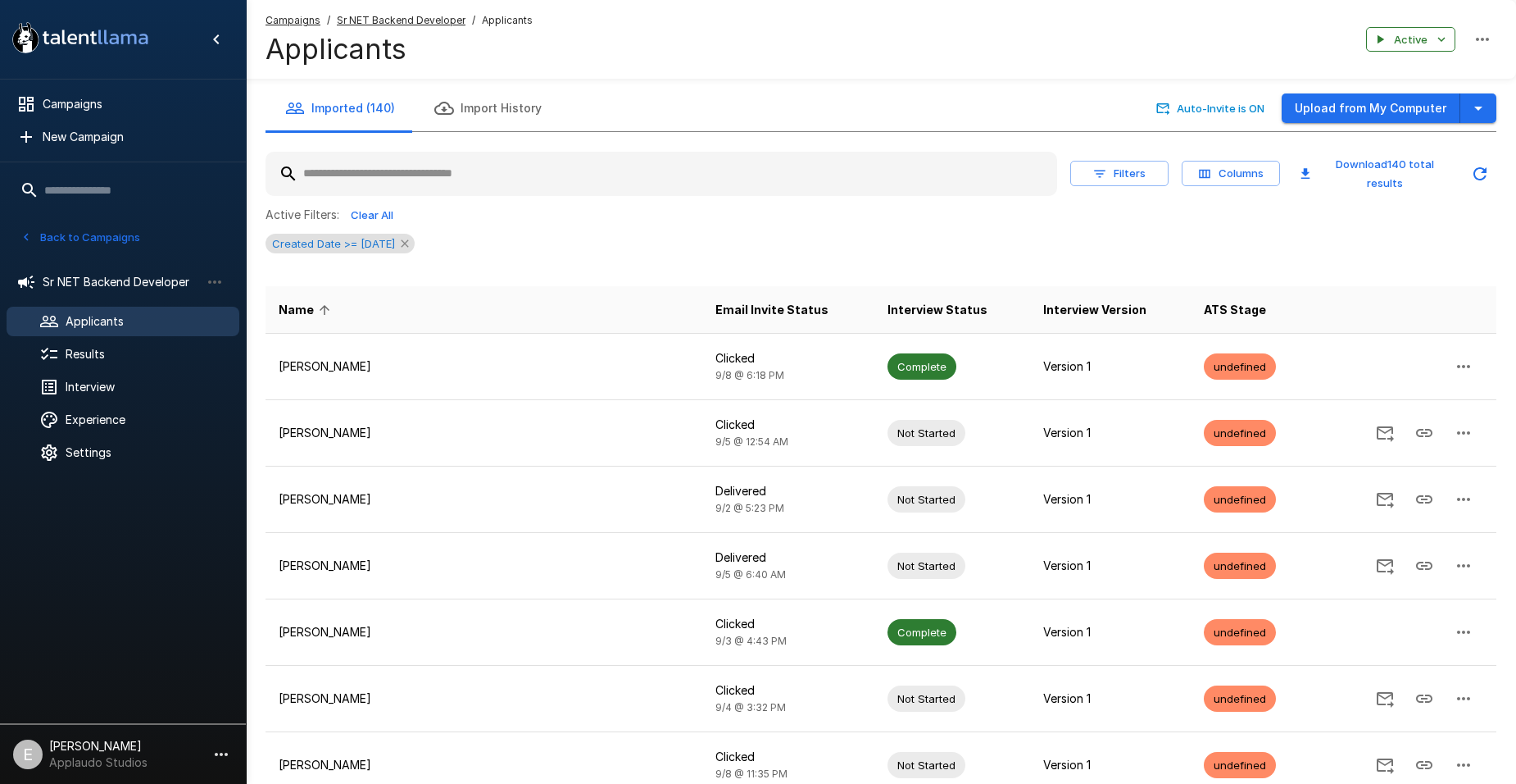
click at [411, 246] on icon at bounding box center [405, 243] width 13 height 13
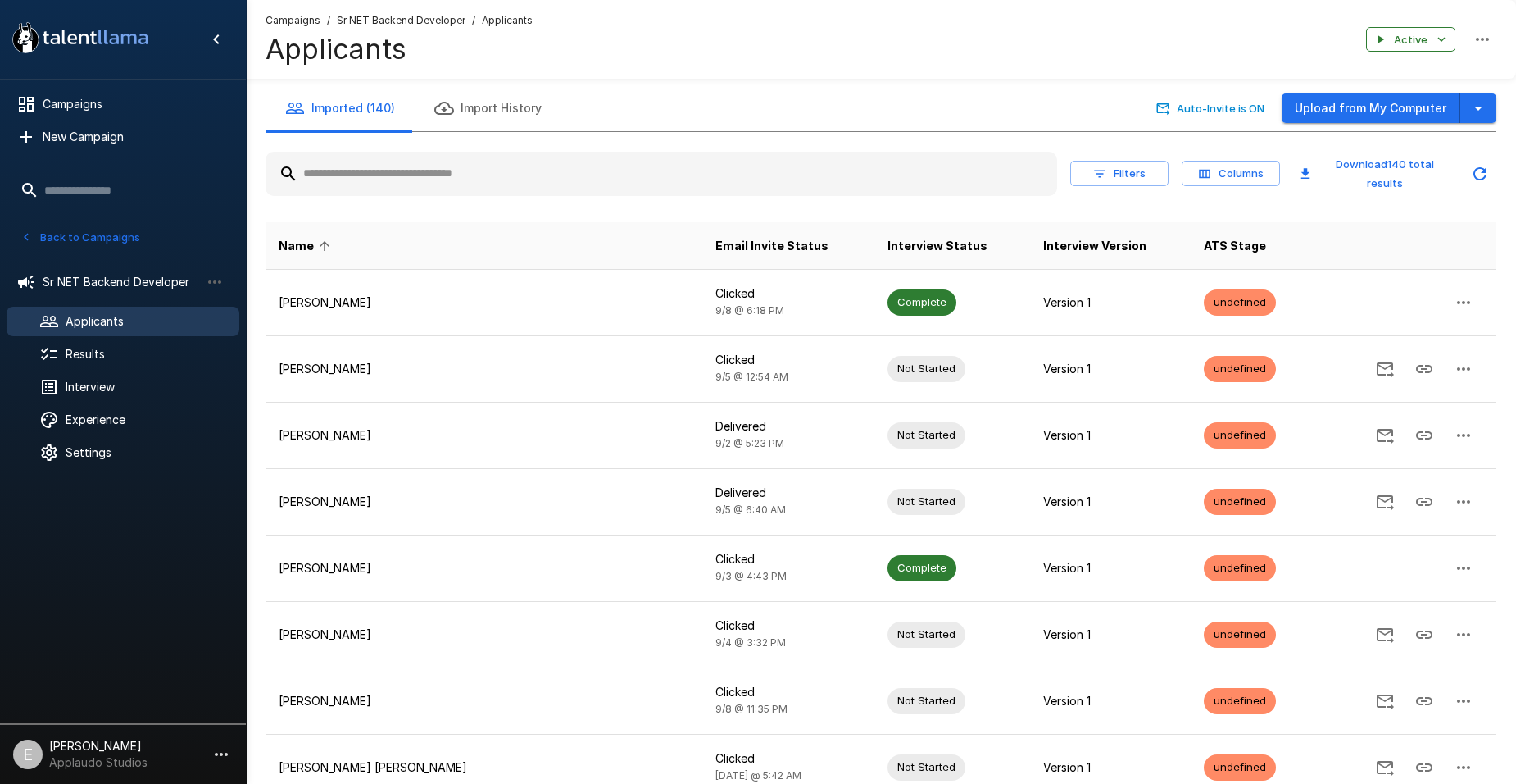
click at [740, 182] on input "text" at bounding box center [662, 174] width 792 height 29
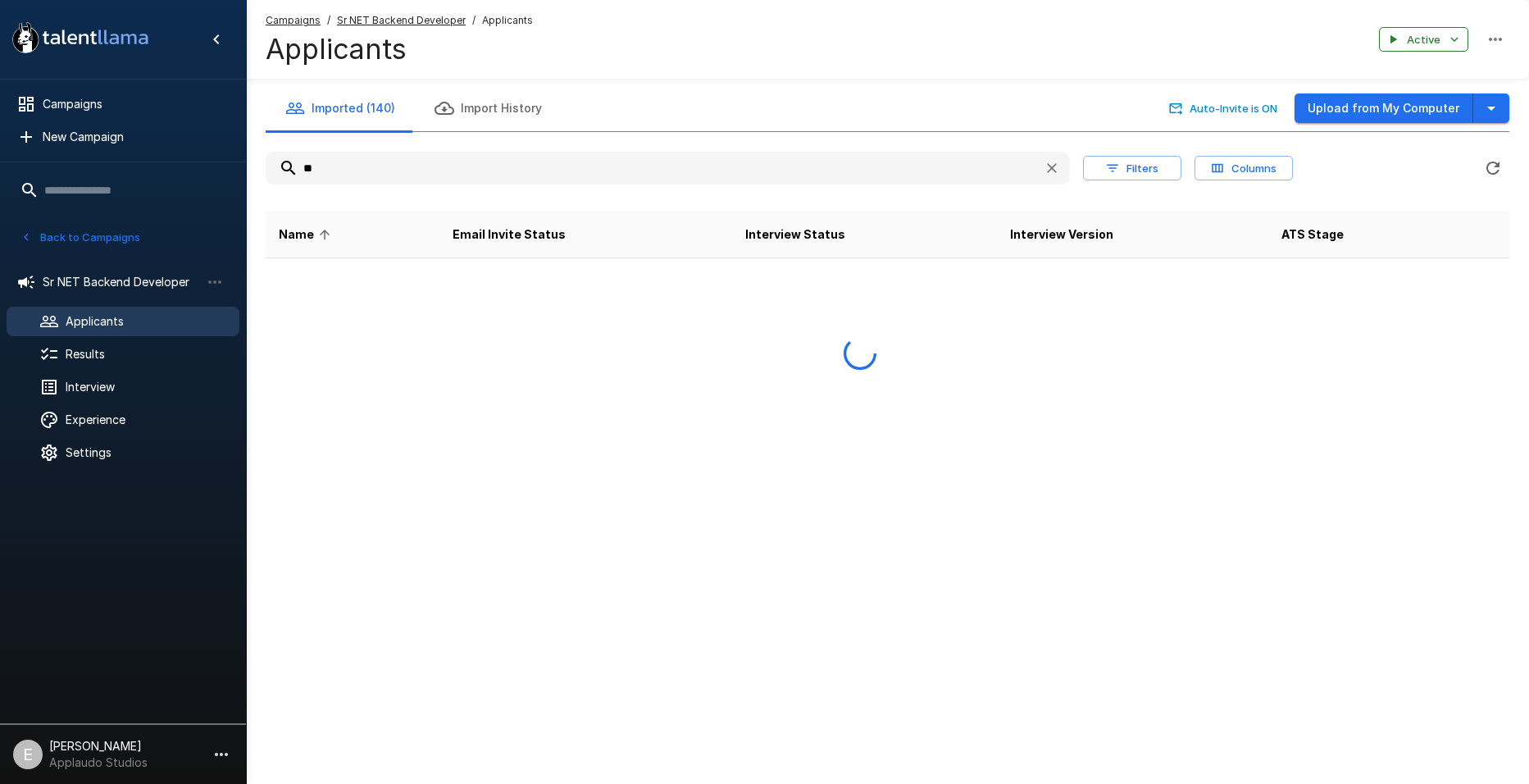
type input "*"
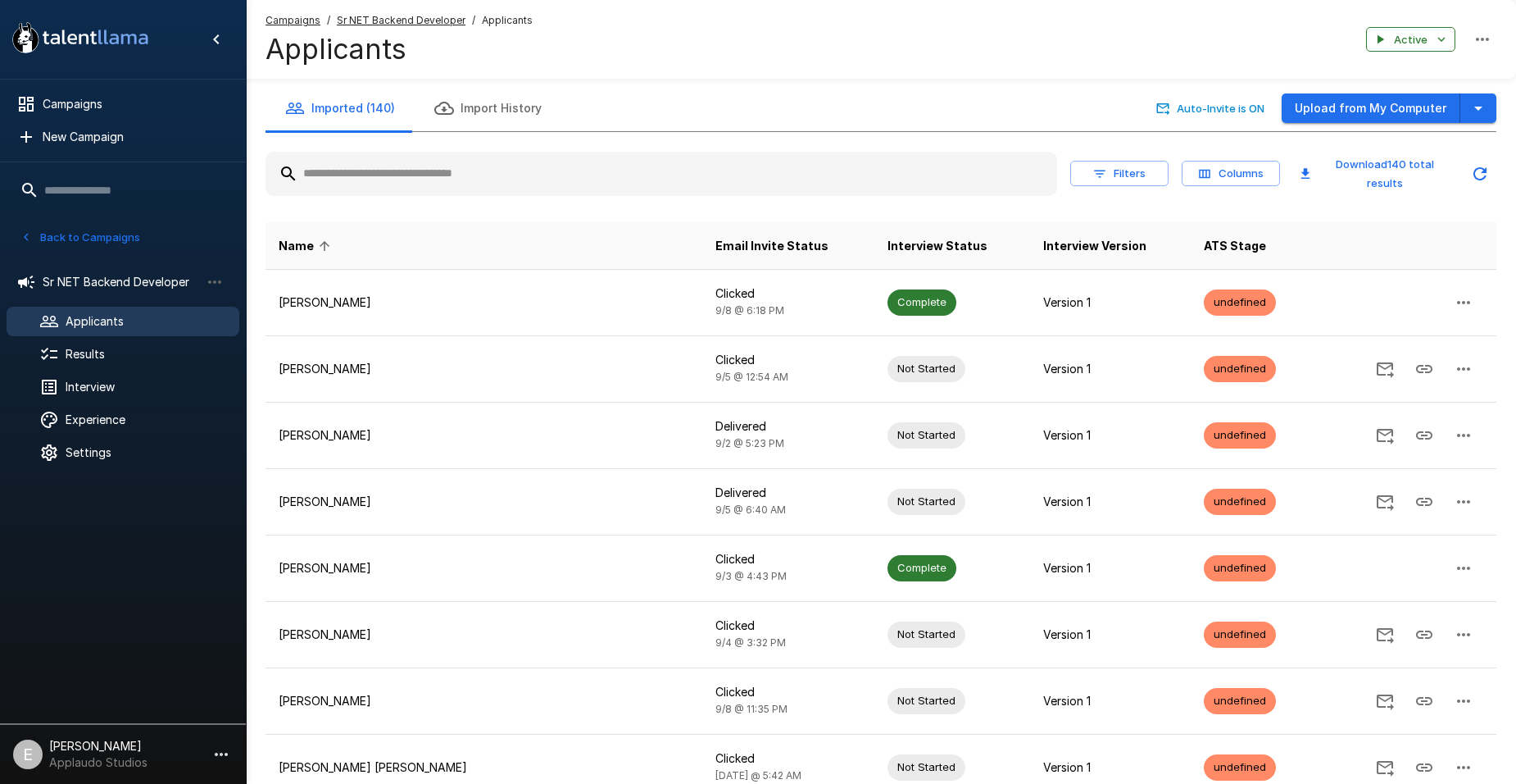
click at [172, 325] on span "Applicants" at bounding box center [146, 321] width 160 height 16
click at [1238, 184] on button "Columns" at bounding box center [1231, 172] width 99 height 25
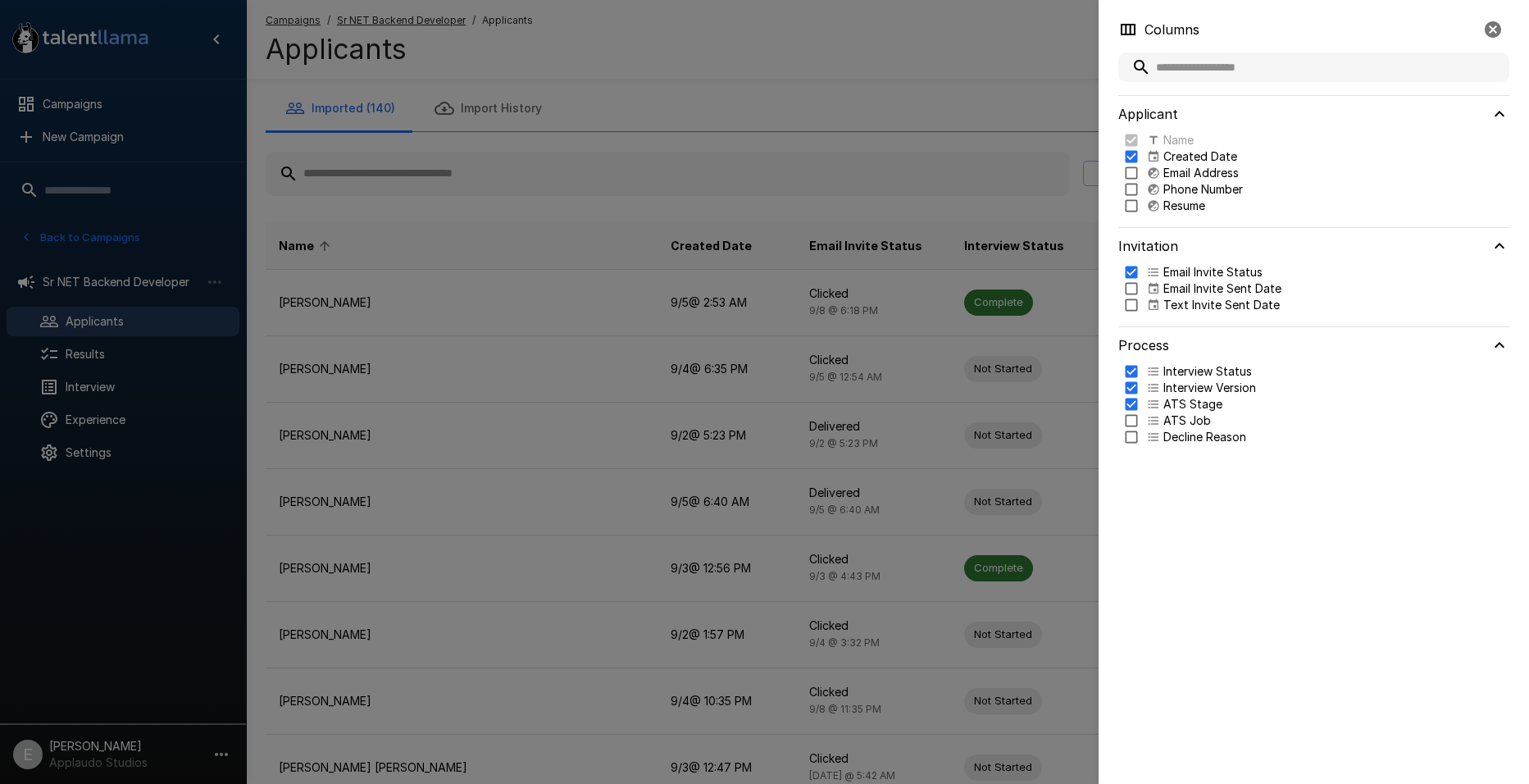
click at [1008, 133] on div at bounding box center [764, 392] width 1529 height 784
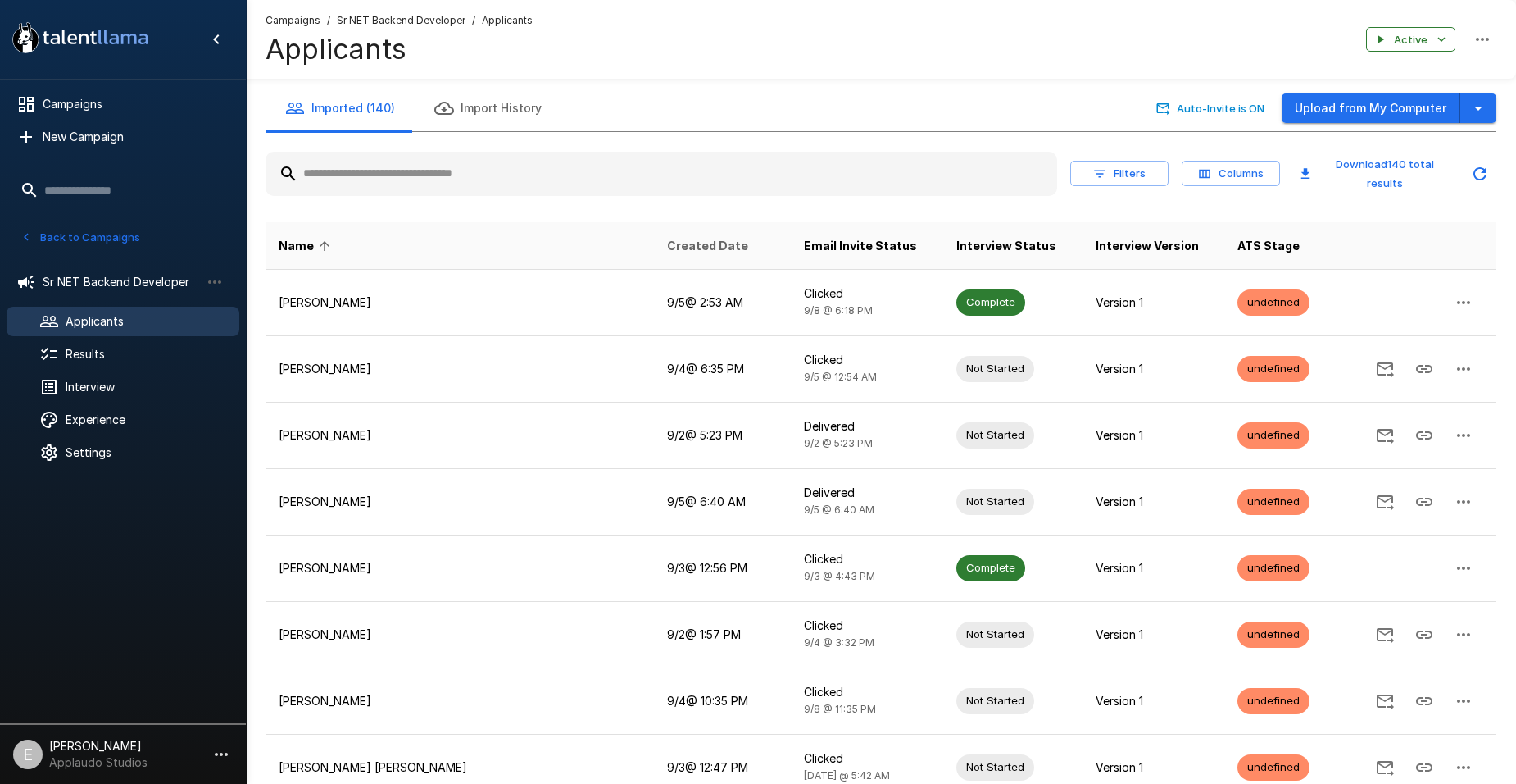
click at [667, 239] on span "Created Date" at bounding box center [708, 246] width 81 height 20
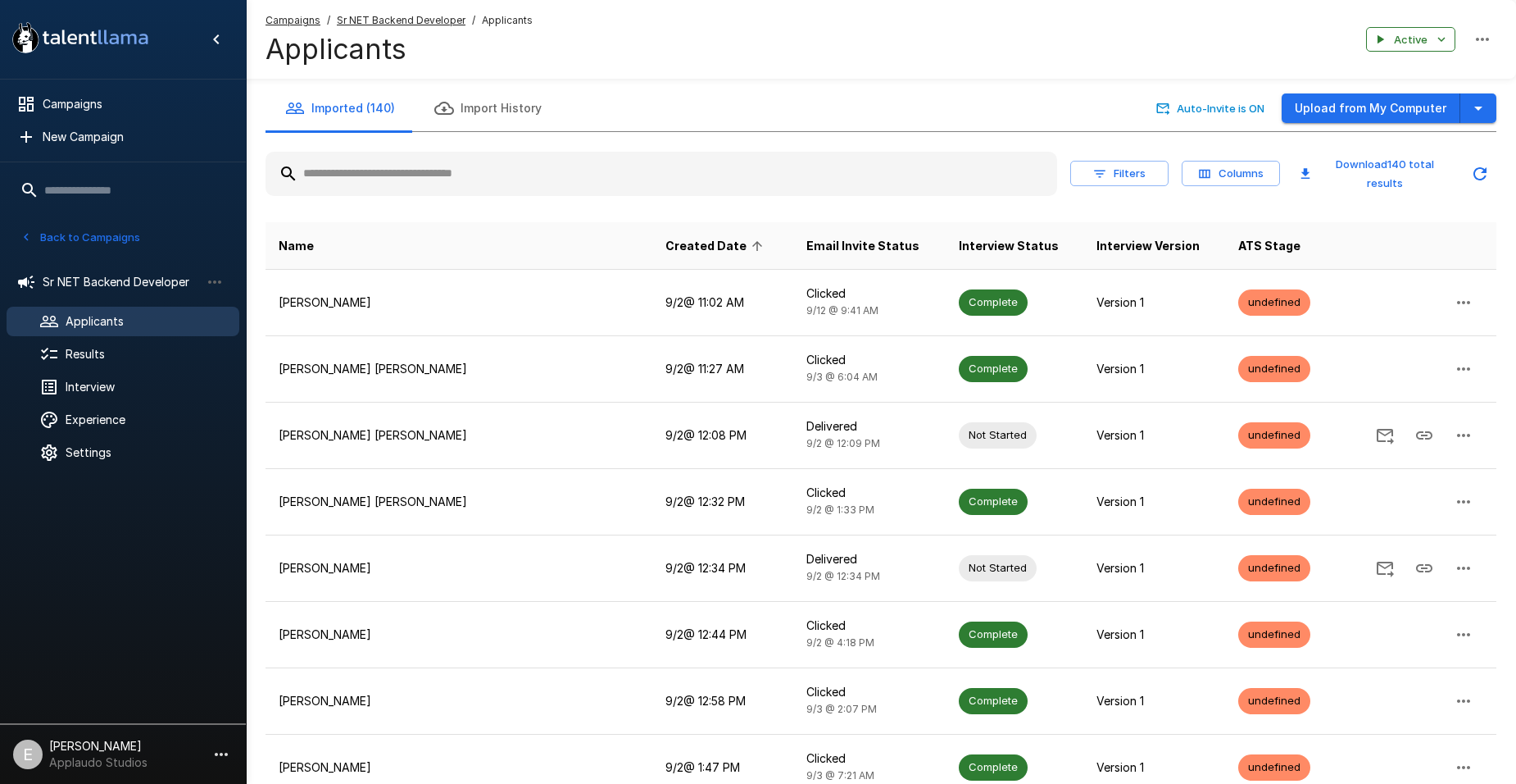
click at [665, 236] on span "Created Date" at bounding box center [716, 246] width 102 height 20
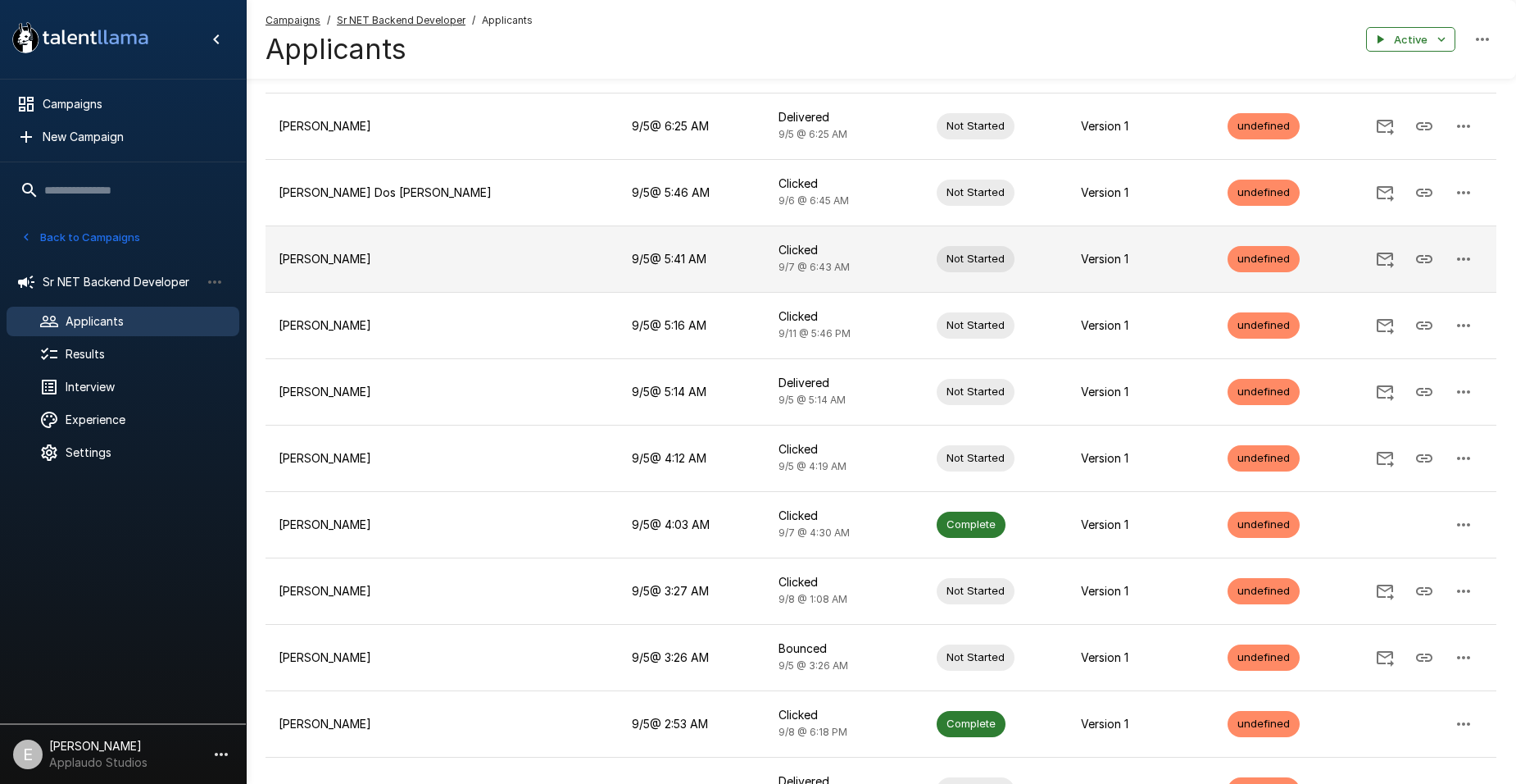
drag, startPoint x: 656, startPoint y: 322, endPoint x: 633, endPoint y: 570, distance: 249.1
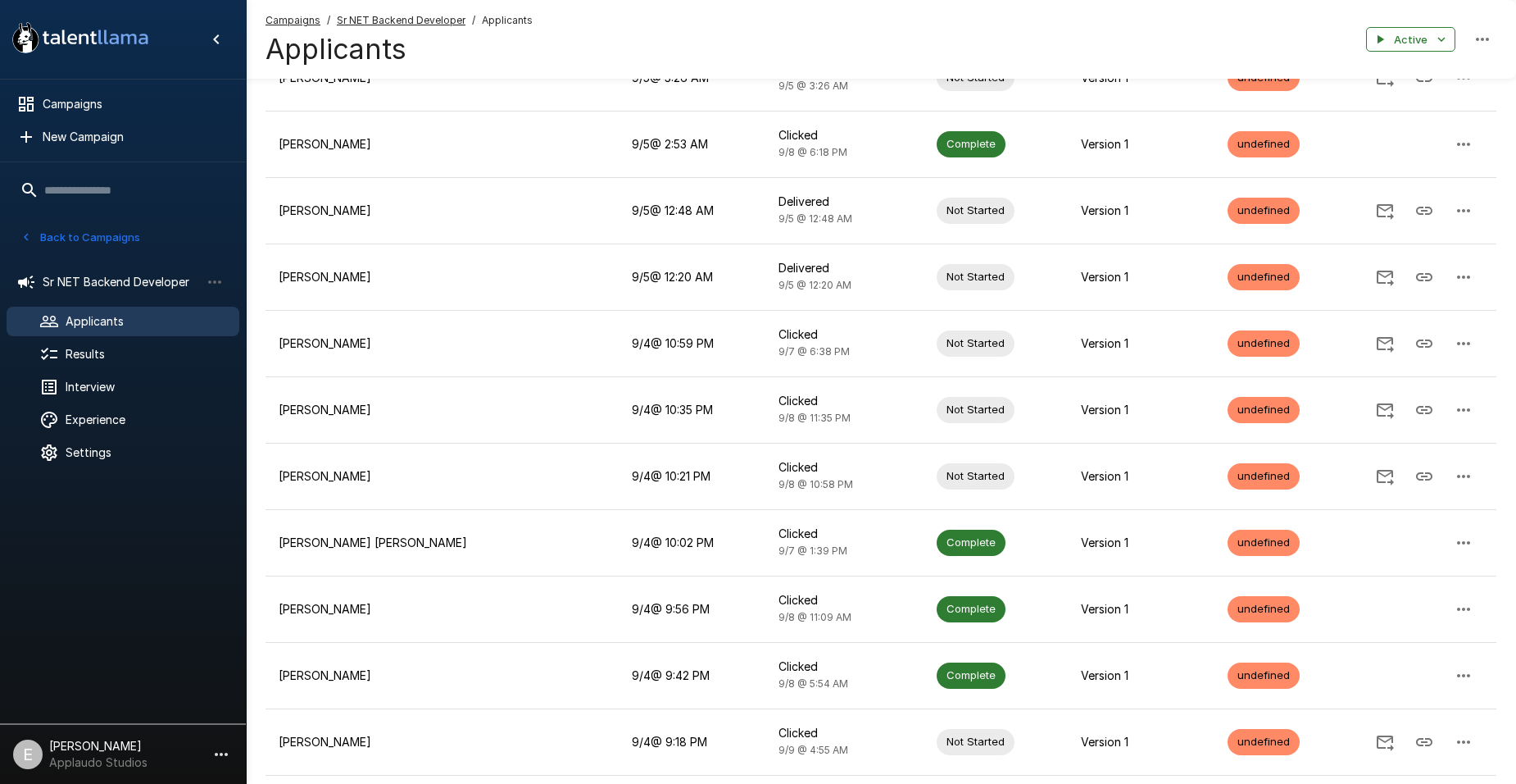
scroll to position [3419, 0]
